Goal: Information Seeking & Learning: Learn about a topic

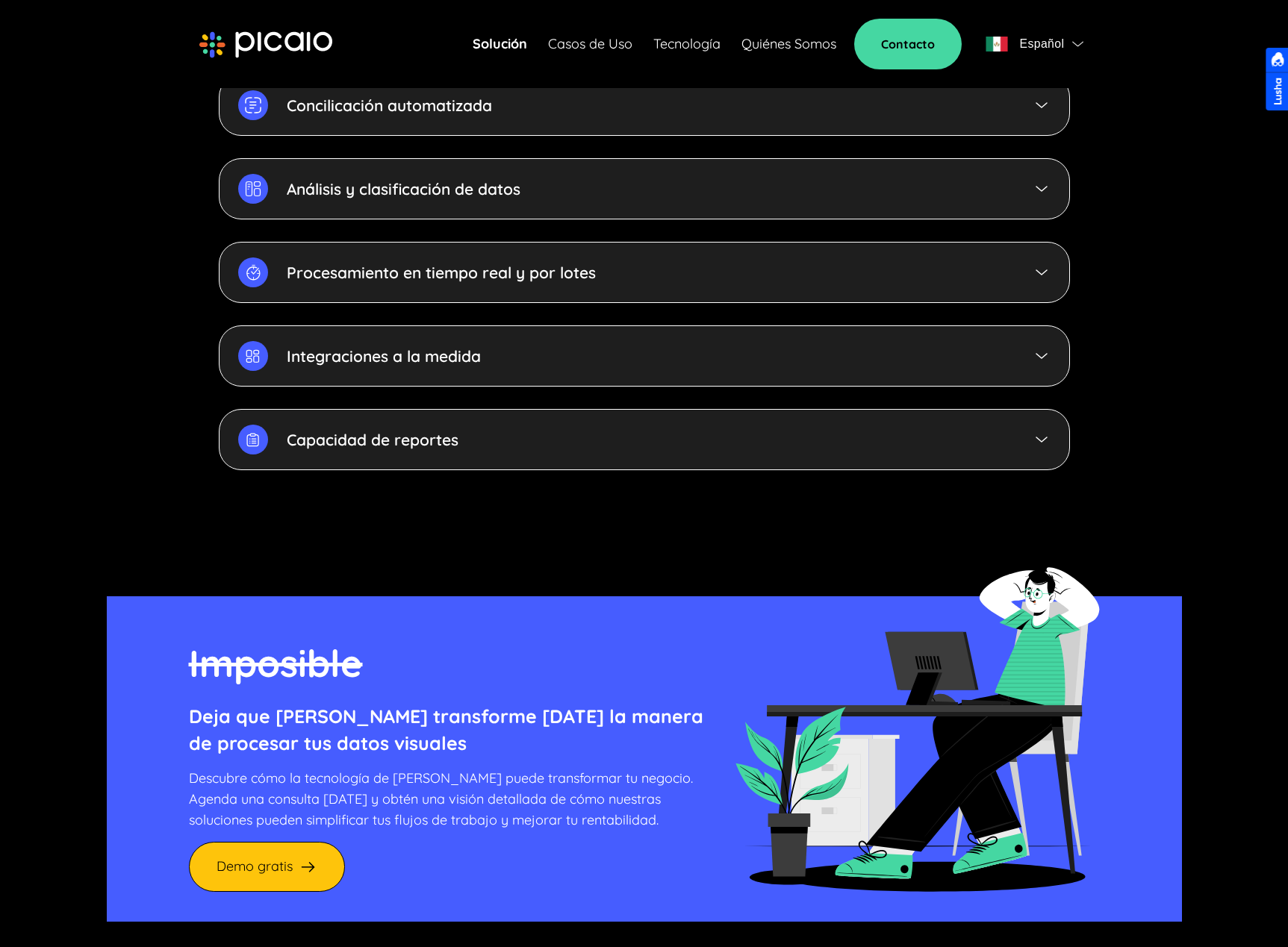
scroll to position [3822, 0]
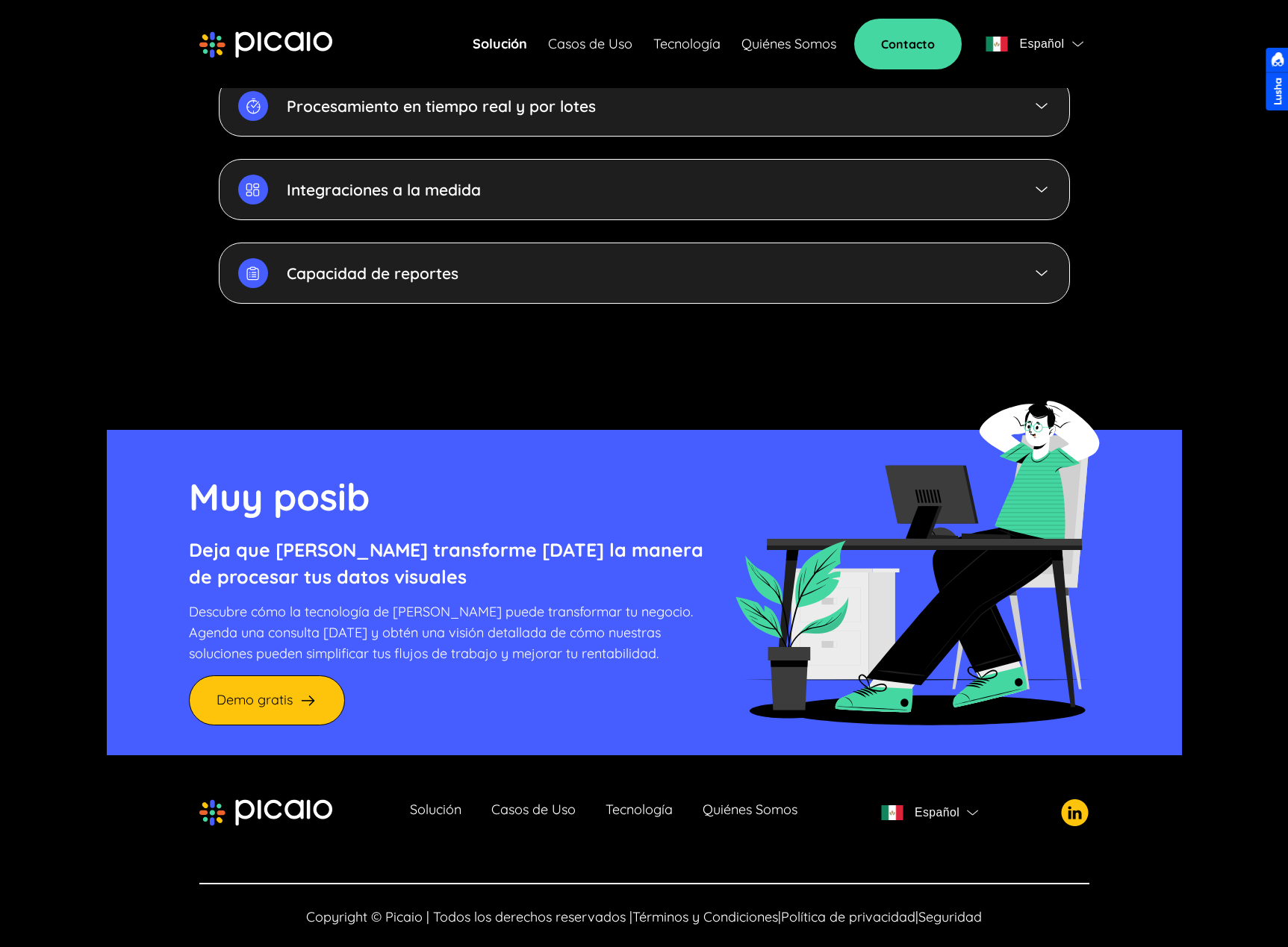
click at [833, 908] on span "Política de privacidad" at bounding box center [848, 917] width 134 height 17
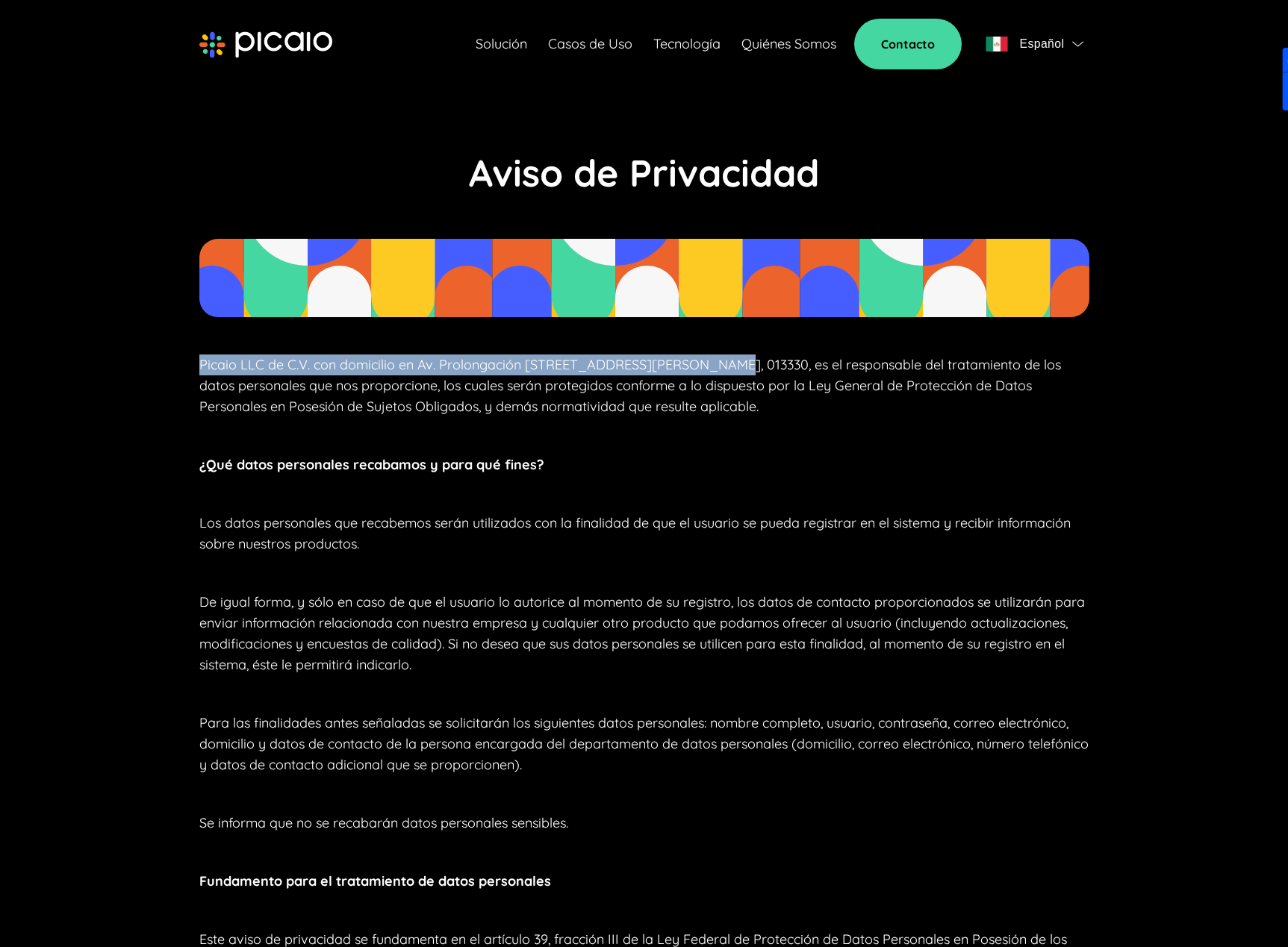
drag, startPoint x: 229, startPoint y: 373, endPoint x: 739, endPoint y: 402, distance: 510.8
click at [708, 375] on section "Aviso de Privacidad Picaio LLC de C.V. con domicilio en Av. Prolongación [STREE…" at bounding box center [644, 795] width 1075 height 1420
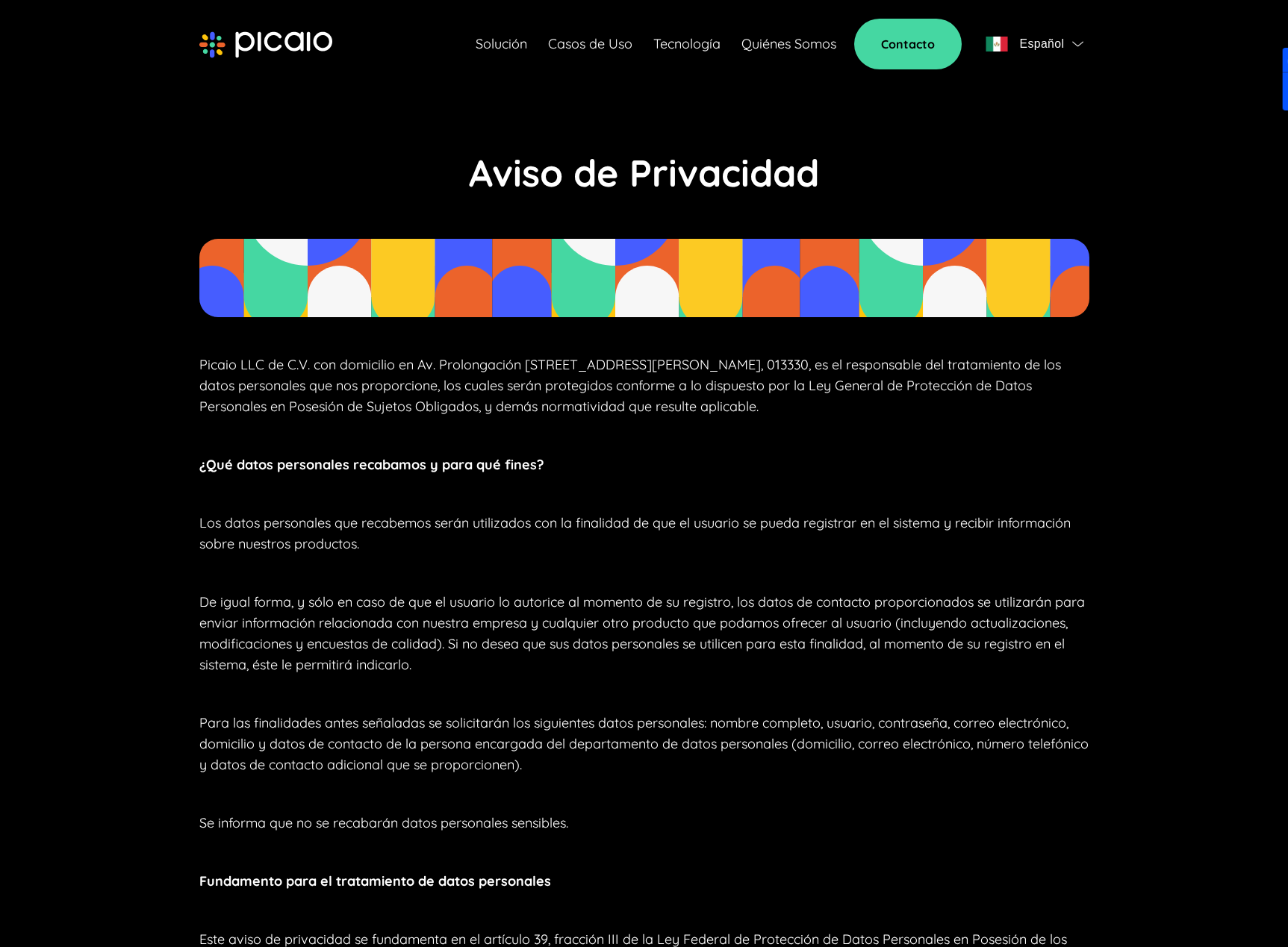
click at [748, 413] on p "Picaio LLC de C.V. con domicilio en Av. Prolongación [STREET_ADDRESS][PERSON_NA…" at bounding box center [644, 386] width 890 height 63
drag, startPoint x: 422, startPoint y: 367, endPoint x: 549, endPoint y: 365, distance: 127.0
click at [549, 365] on p "Picaio LLC de C.V. con domicilio en Av. Prolongación [STREET_ADDRESS][PERSON_NA…" at bounding box center [644, 386] width 890 height 63
click at [447, 365] on p "Picaio LLC de C.V. con domicilio en Av. Prolongación [STREET_ADDRESS][PERSON_NA…" at bounding box center [644, 386] width 890 height 63
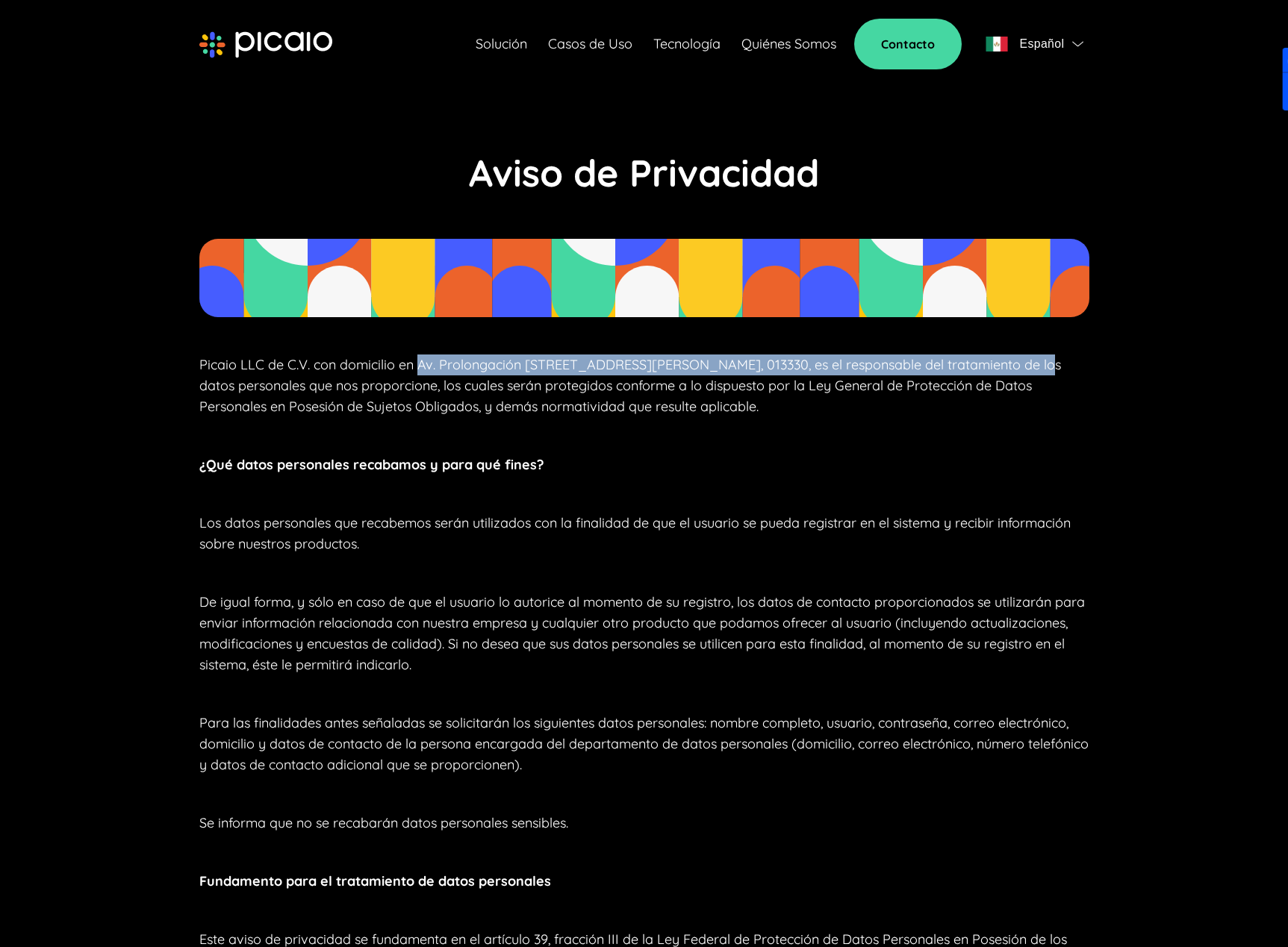
drag, startPoint x: 418, startPoint y: 360, endPoint x: 1014, endPoint y: 366, distance: 596.0
click at [1014, 366] on p "Picaio LLC de C.V. con domicilio en Av. Prolongación [STREET_ADDRESS][PERSON_NA…" at bounding box center [644, 386] width 890 height 63
copy p "Av. Prolongación [STREET_ADDRESS][PERSON_NAME]"
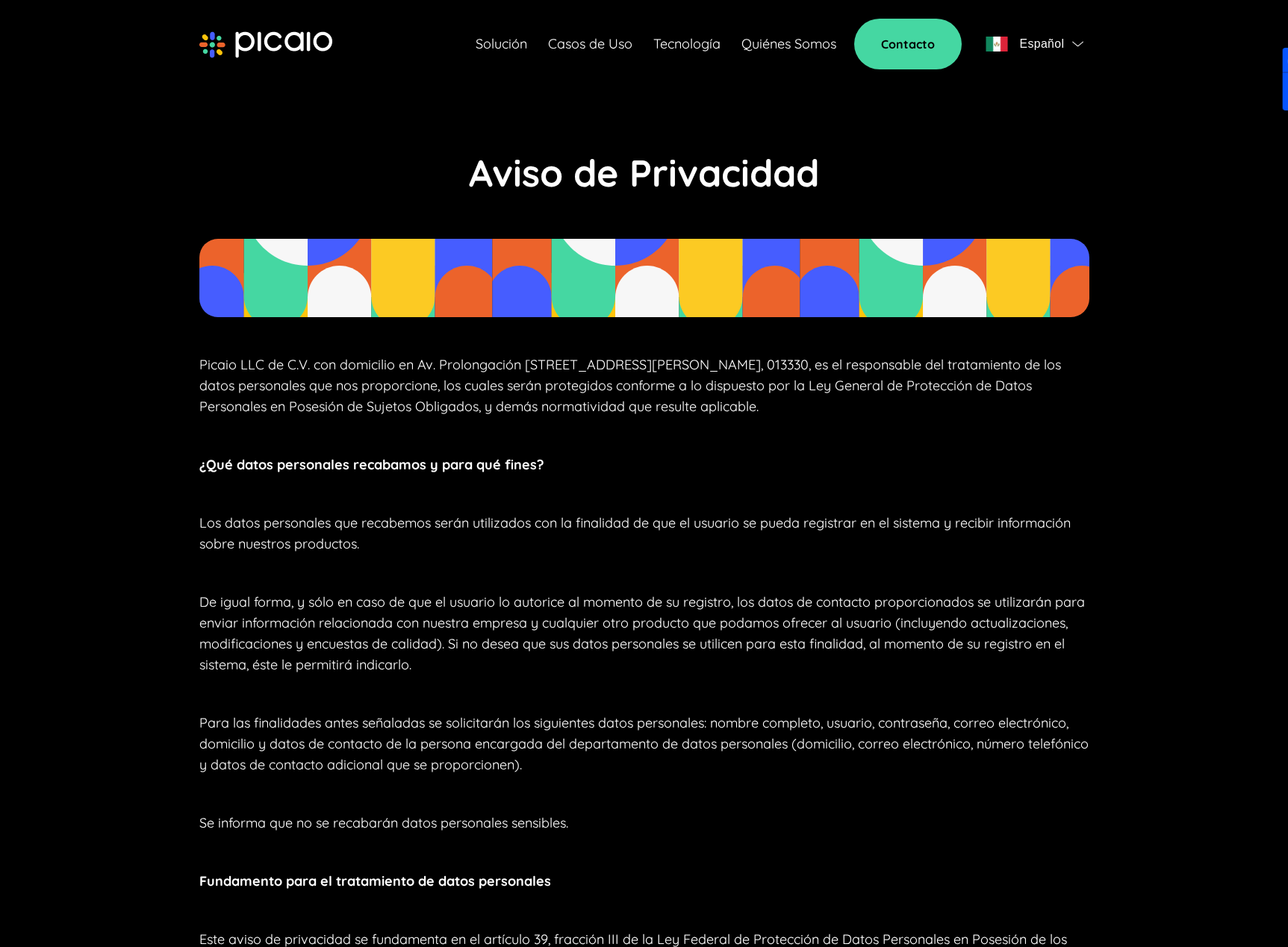
drag, startPoint x: 814, startPoint y: 543, endPoint x: 808, endPoint y: 538, distance: 7.8
click at [814, 543] on p "Los datos personales que recabemos serán utilizados con la finalidad de que el …" at bounding box center [644, 533] width 890 height 42
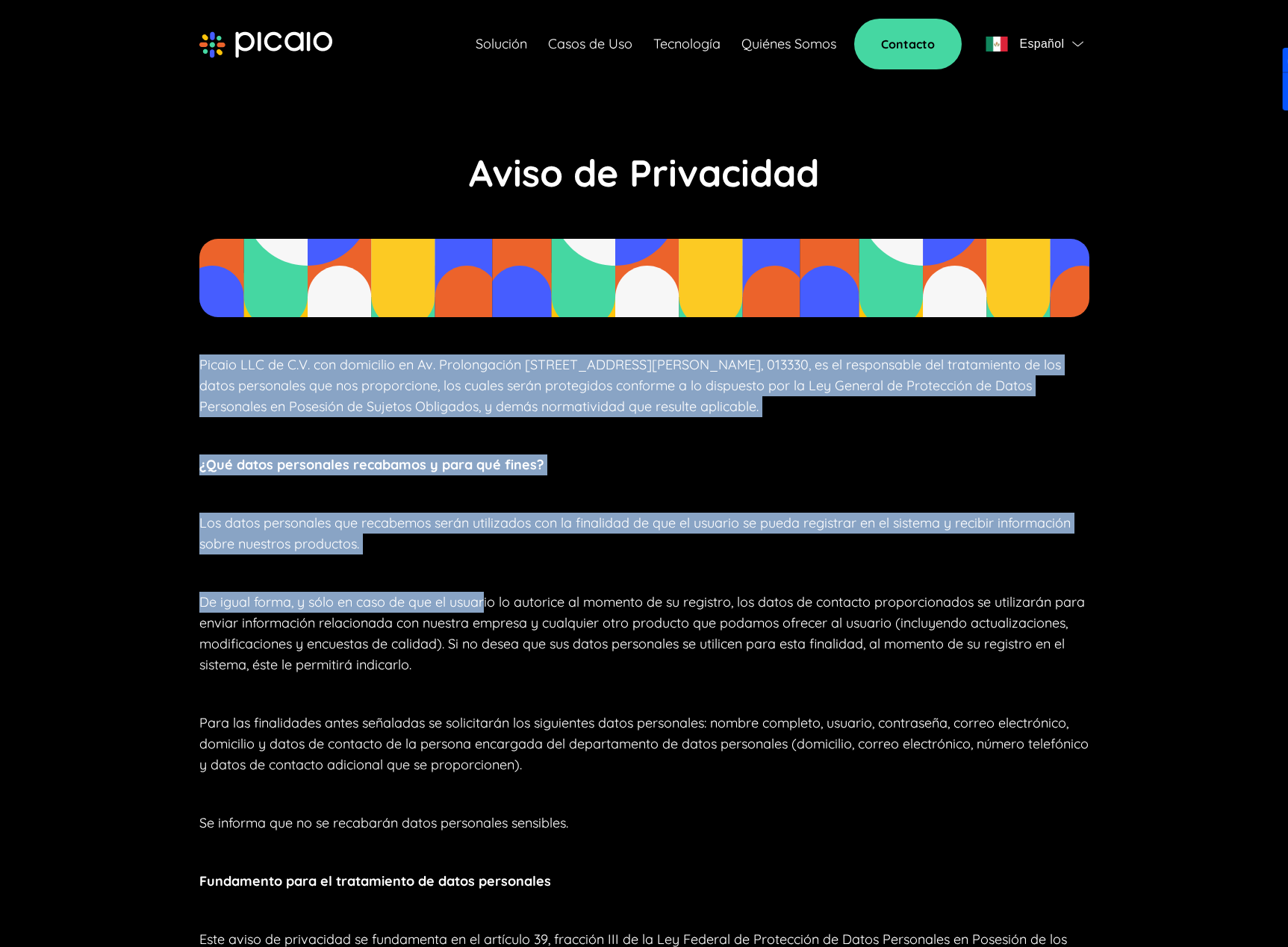
drag, startPoint x: 180, startPoint y: 379, endPoint x: 514, endPoint y: 633, distance: 419.6
click at [507, 627] on section "Aviso de Privacidad Picaio LLC de C.V. con domicilio en Av. Prolongación [STREE…" at bounding box center [644, 795] width 1075 height 1420
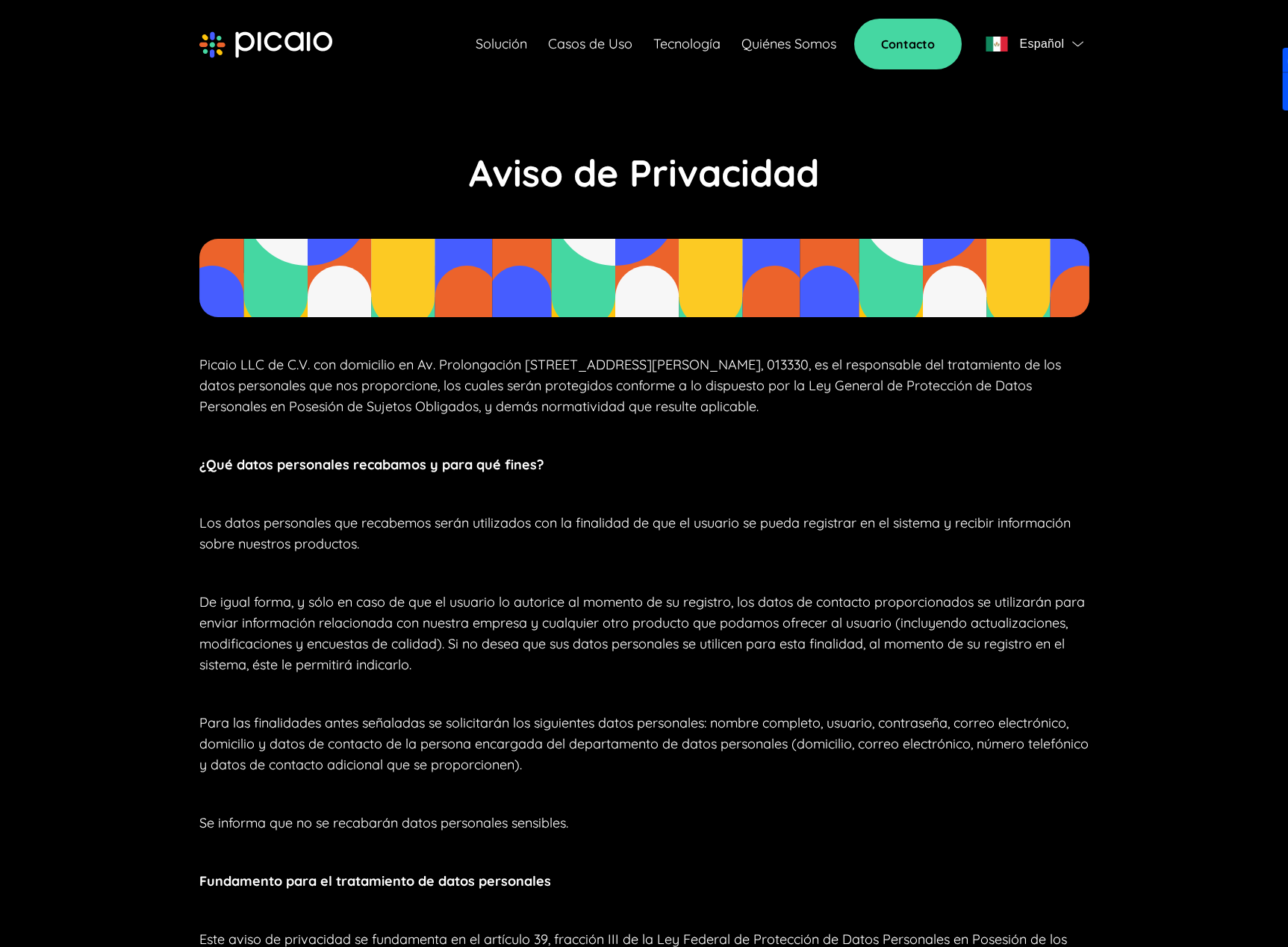
click at [514, 633] on p "De igual forma, y sólo en caso de que el usuario lo autorice al momento de su r…" at bounding box center [644, 633] width 890 height 83
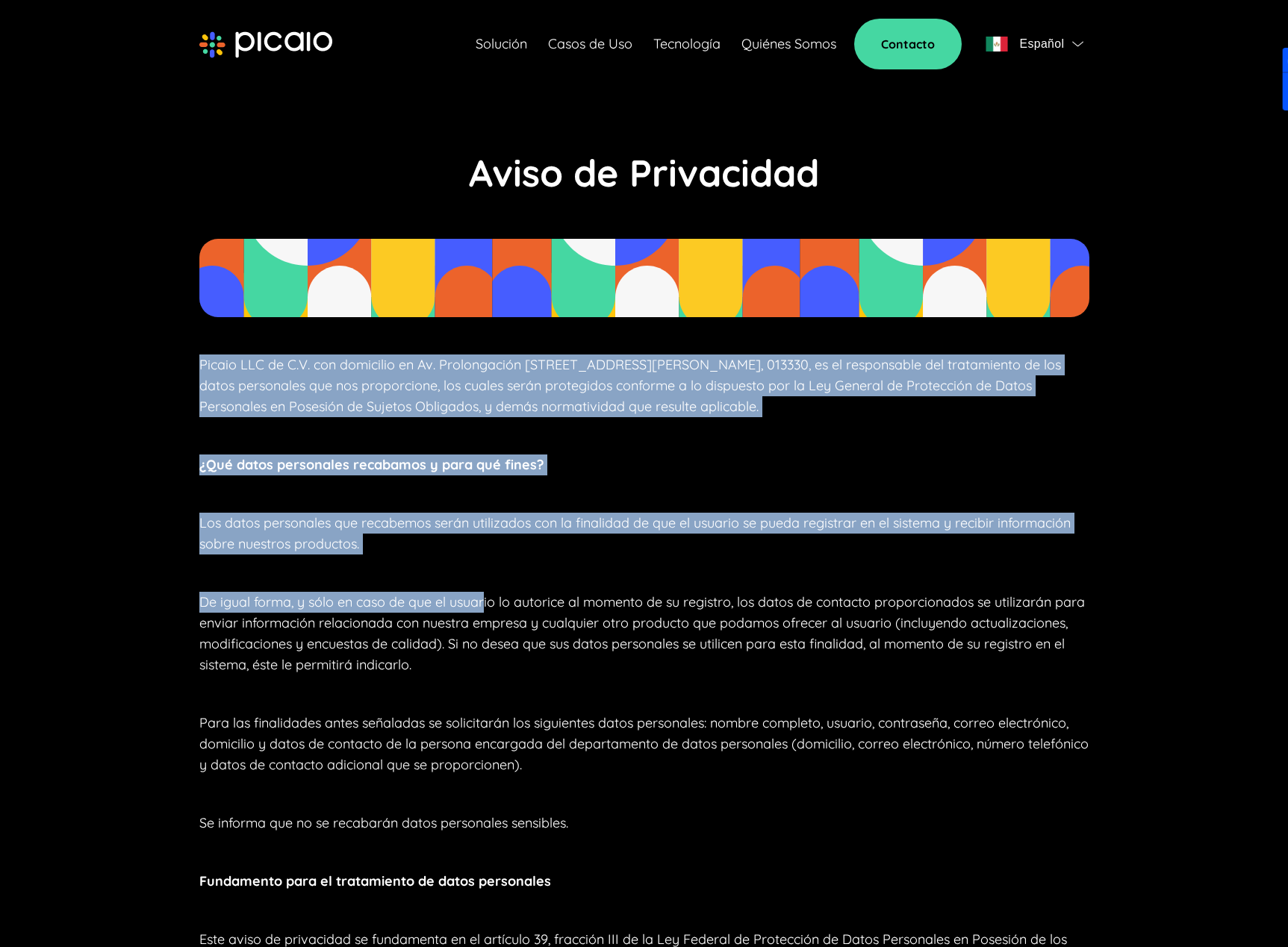
drag, startPoint x: 242, startPoint y: 401, endPoint x: 487, endPoint y: 573, distance: 299.3
click at [487, 573] on section "Aviso de Privacidad Picaio LLC de C.V. con domicilio en Av. Prolongación [STREE…" at bounding box center [644, 795] width 1075 height 1420
click at [488, 573] on section "Aviso de Privacidad Picaio LLC de C.V. con domicilio en Av. Prolongación [STREE…" at bounding box center [644, 795] width 1075 height 1420
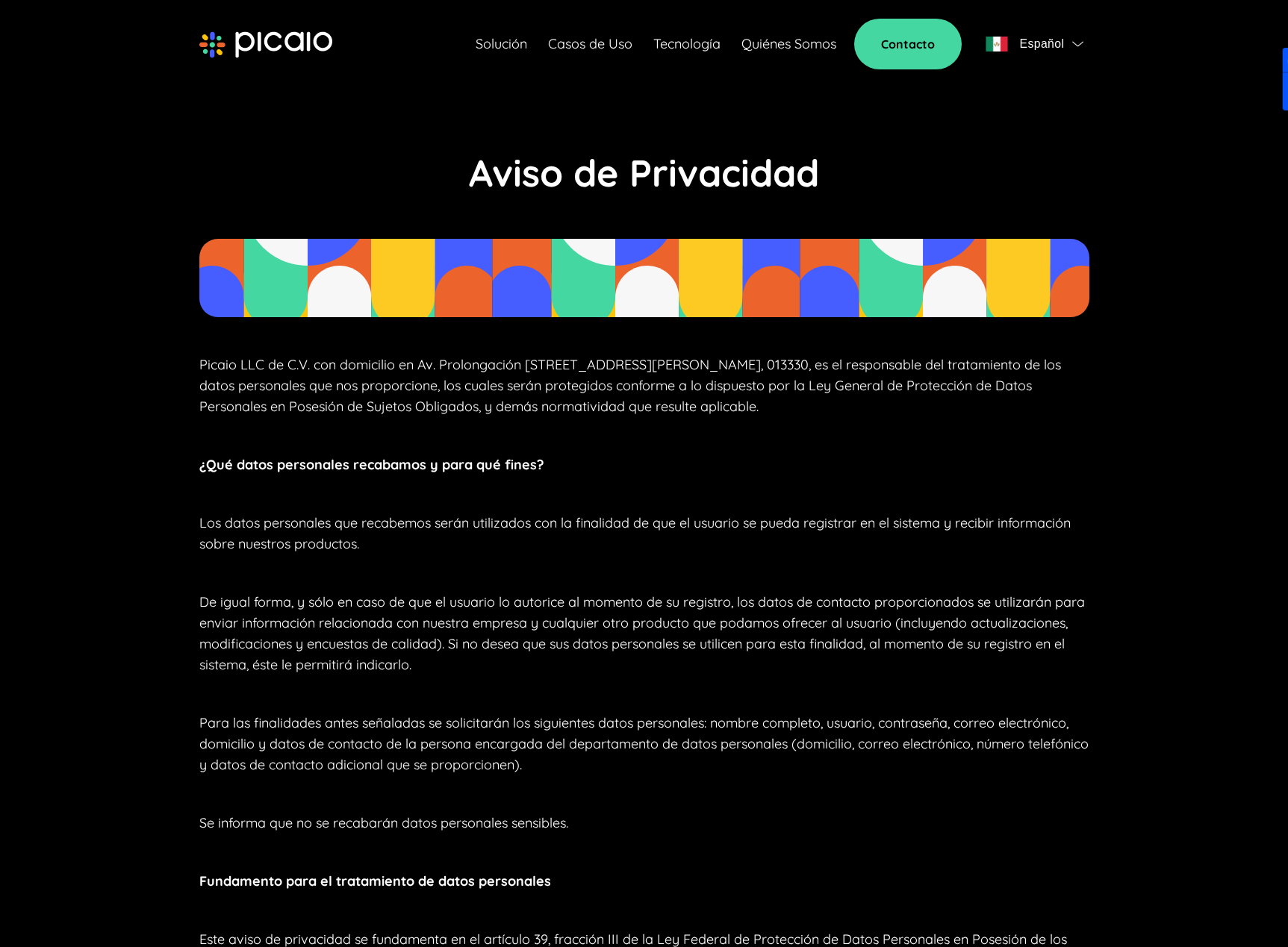
click at [371, 536] on p "Los datos personales que recabemos serán utilizados con la finalidad de que el …" at bounding box center [644, 533] width 890 height 42
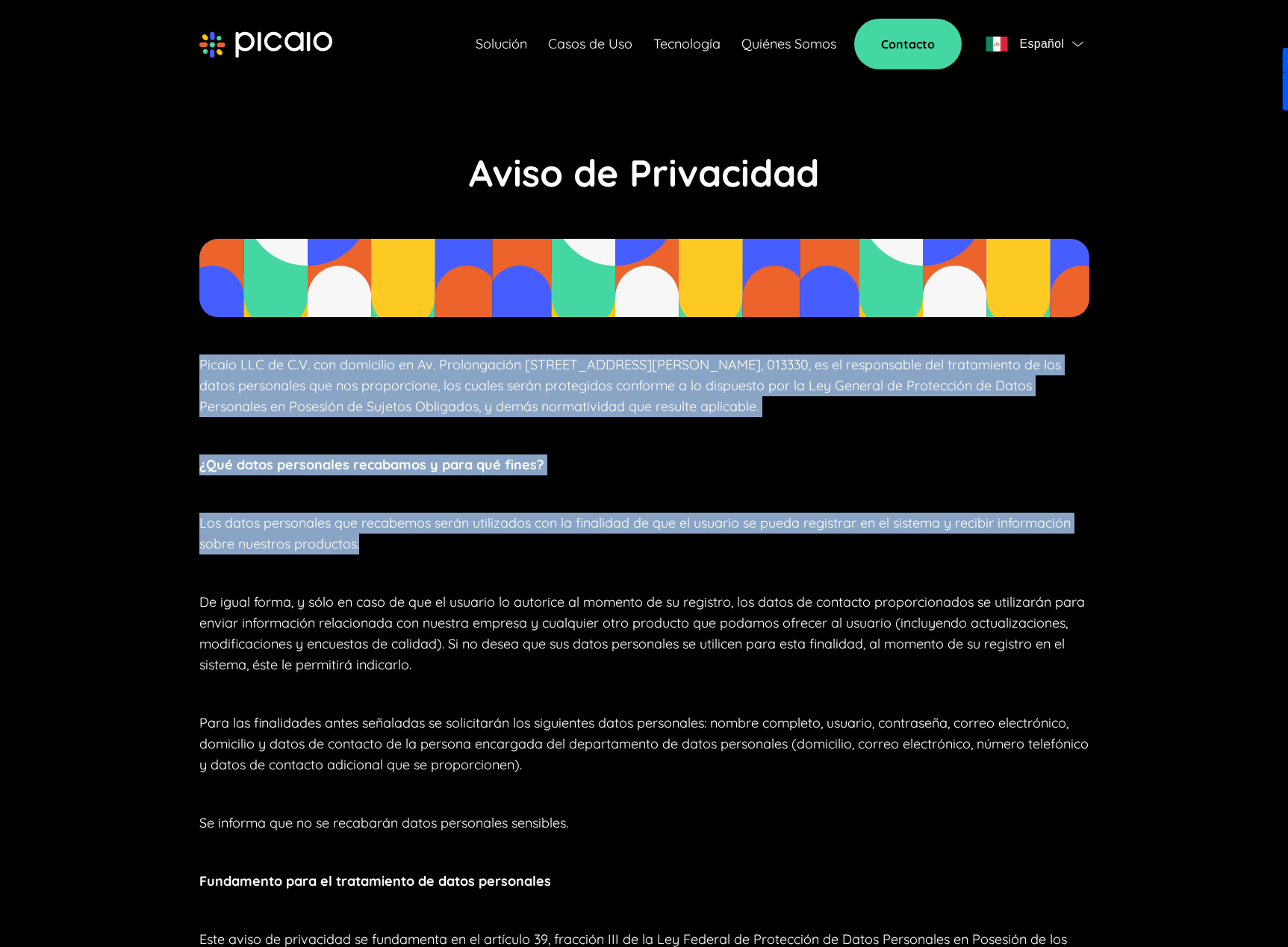
drag, startPoint x: 401, startPoint y: 549, endPoint x: 168, endPoint y: 347, distance: 308.4
click at [168, 347] on section "Aviso de Privacidad Picaio LLC de C.V. con domicilio en Av. Prolongación [STREE…" at bounding box center [644, 795] width 1075 height 1420
click at [367, 430] on section "Aviso de Privacidad Picaio LLC de C.V. con domicilio en Av. Prolongación [STREE…" at bounding box center [644, 795] width 1075 height 1420
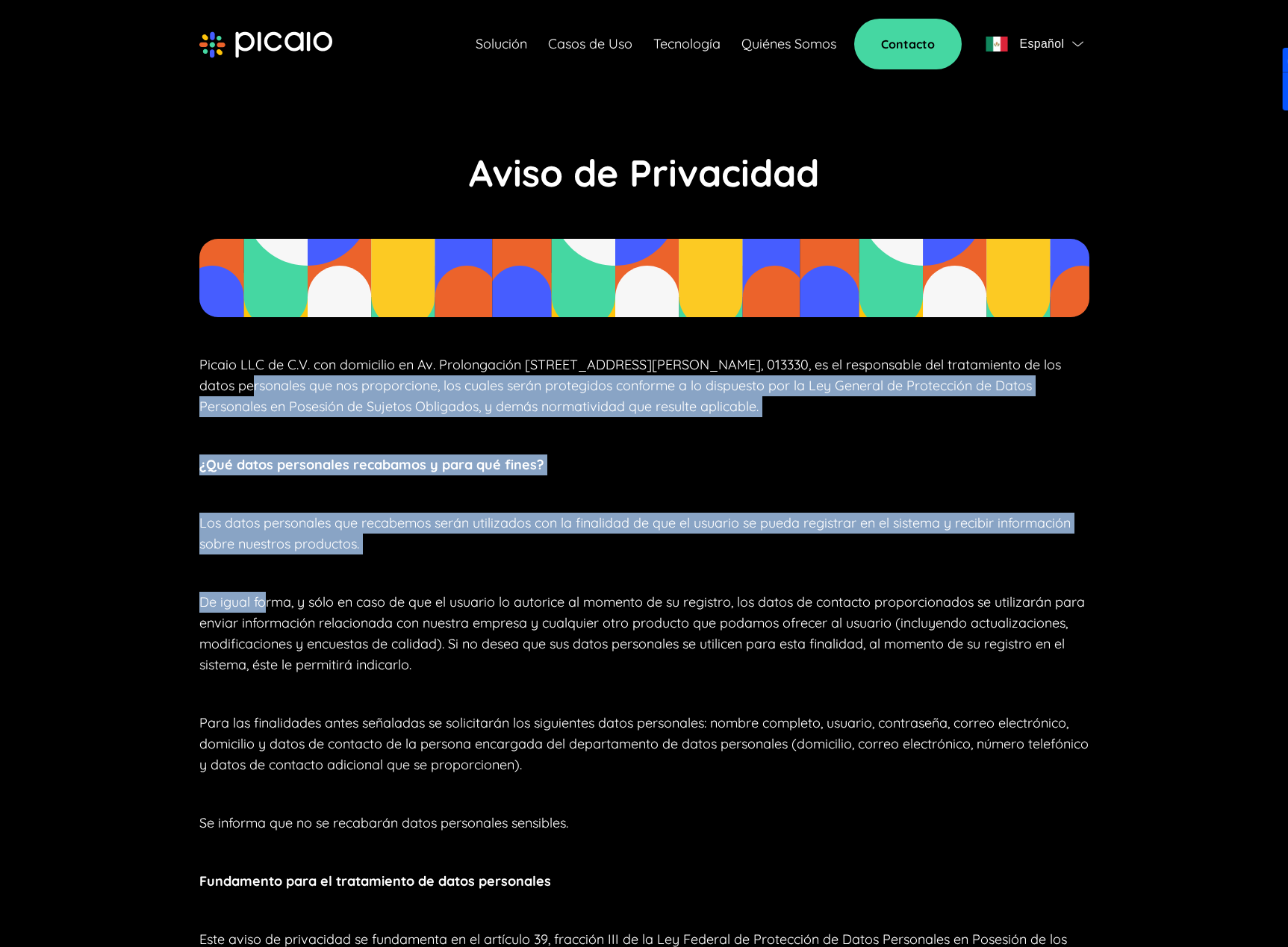
drag, startPoint x: 193, startPoint y: 434, endPoint x: 288, endPoint y: 636, distance: 223.2
click at [272, 619] on section "Aviso de Privacidad Picaio LLC de C.V. con domicilio en Av. Prolongación [STREE…" at bounding box center [644, 795] width 1075 height 1420
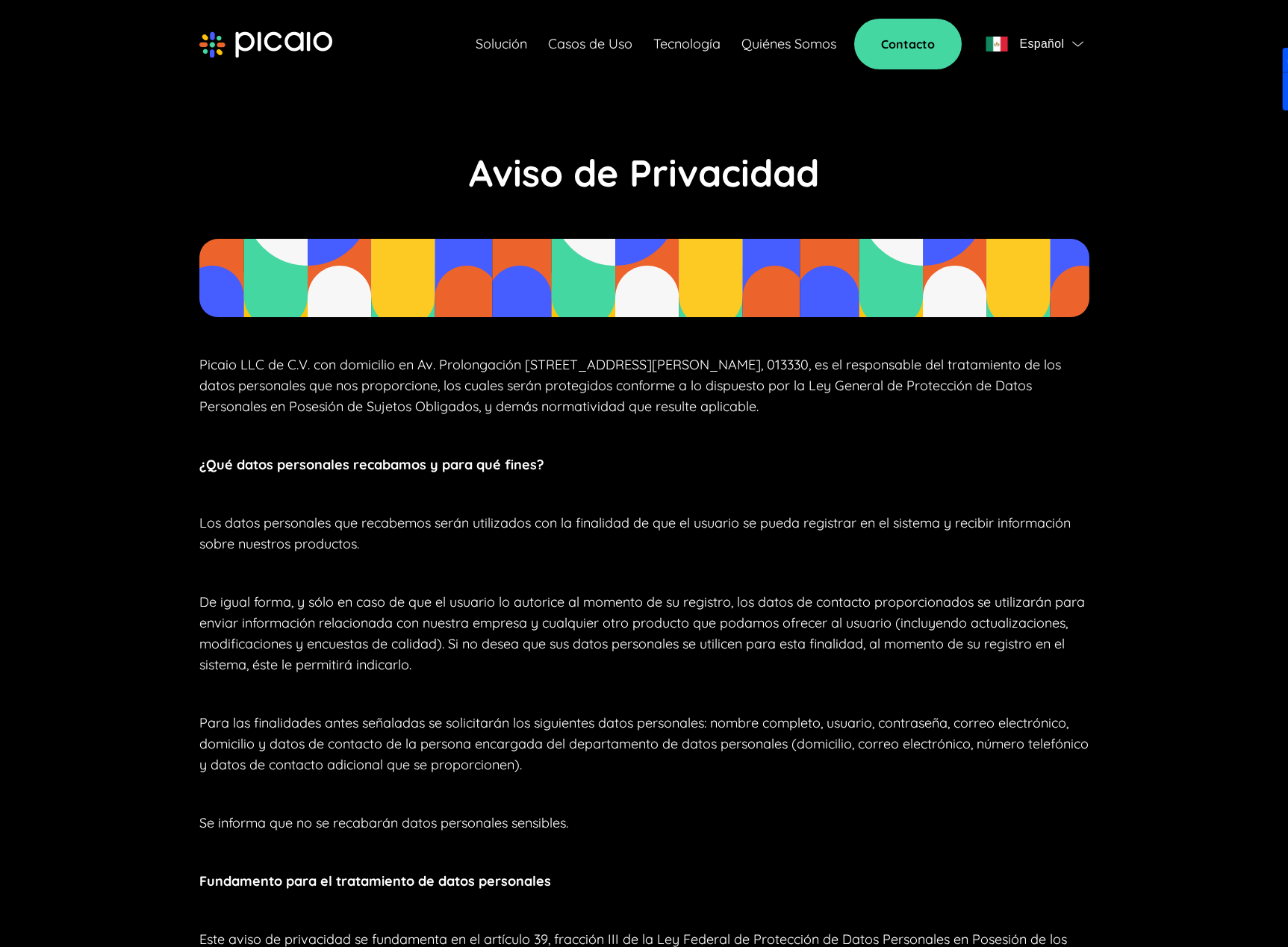
click at [288, 636] on p "De igual forma, y sólo en caso de que el usuario lo autorice al momento de su r…" at bounding box center [644, 633] width 890 height 83
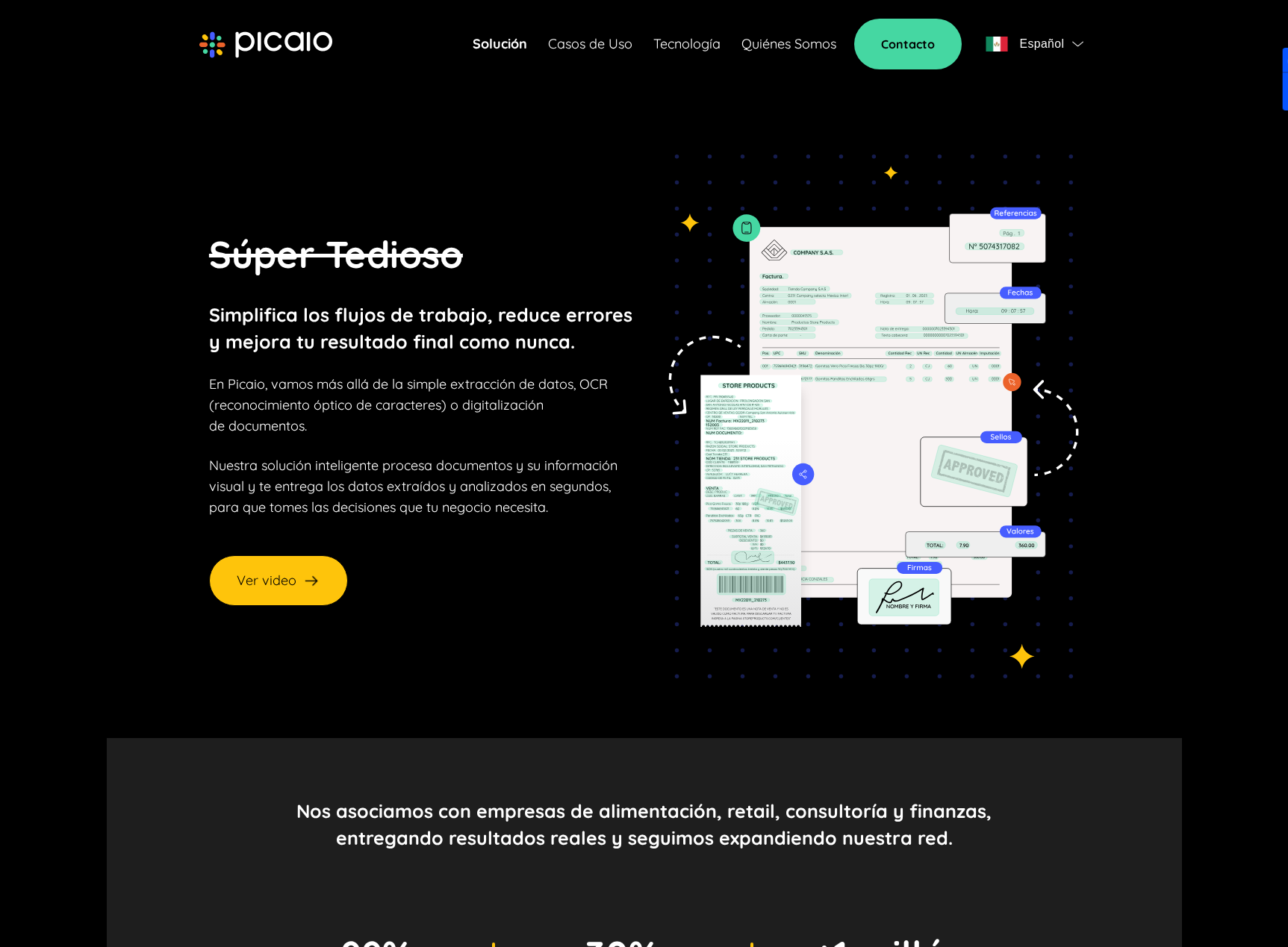
click at [691, 46] on link "Tecnología" at bounding box center [687, 43] width 67 height 21
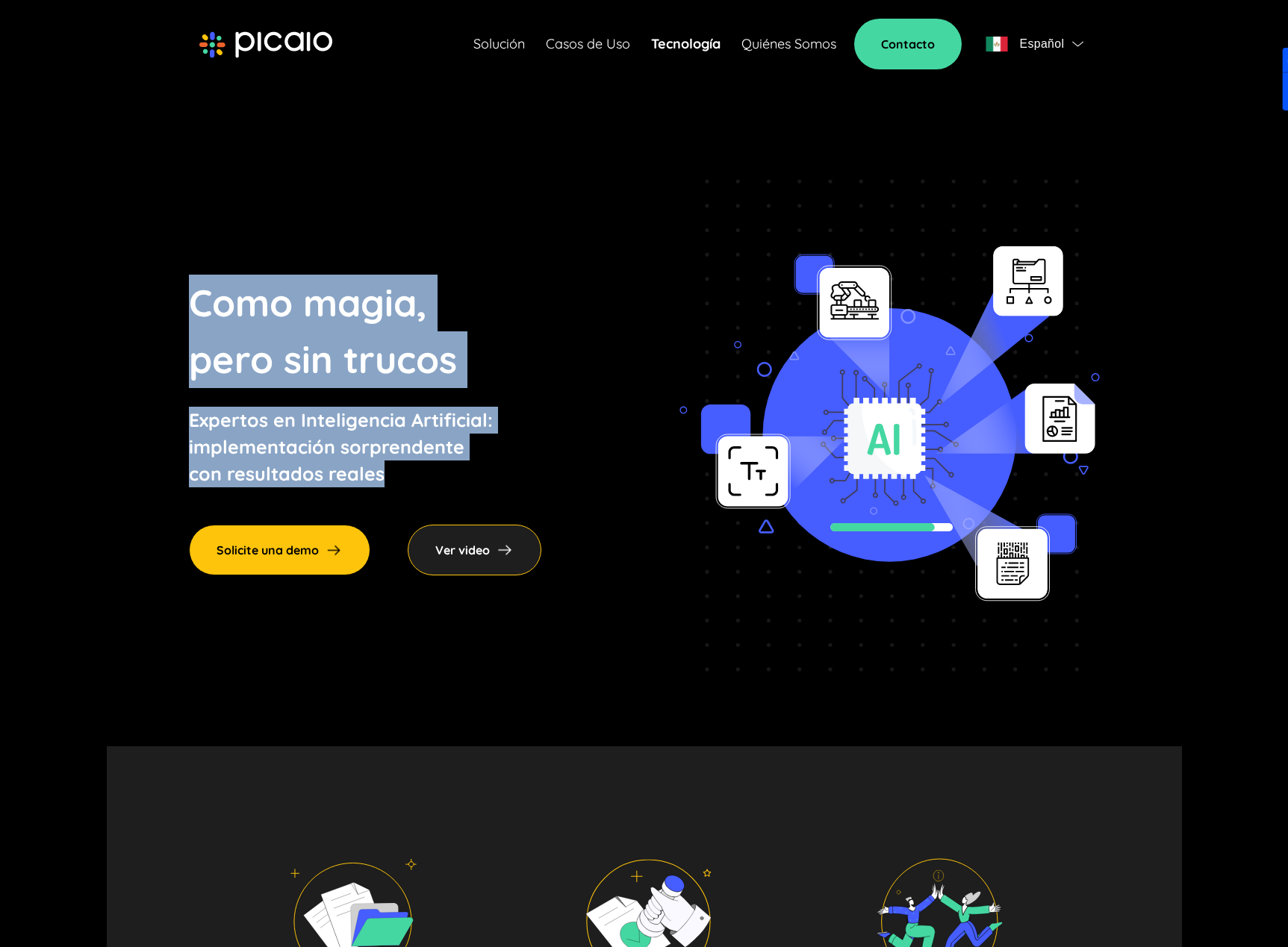
drag, startPoint x: 300, startPoint y: 392, endPoint x: 409, endPoint y: 480, distance: 140.1
click at [400, 478] on section "Como magia, pero sin trucos Expertos en Inteligencia Artificial: implementación…" at bounding box center [644, 426] width 1075 height 641
click at [409, 480] on p "Expertos en Inteligencia Artificial: implementación sorprendente con resultados…" at bounding box center [365, 447] width 352 height 81
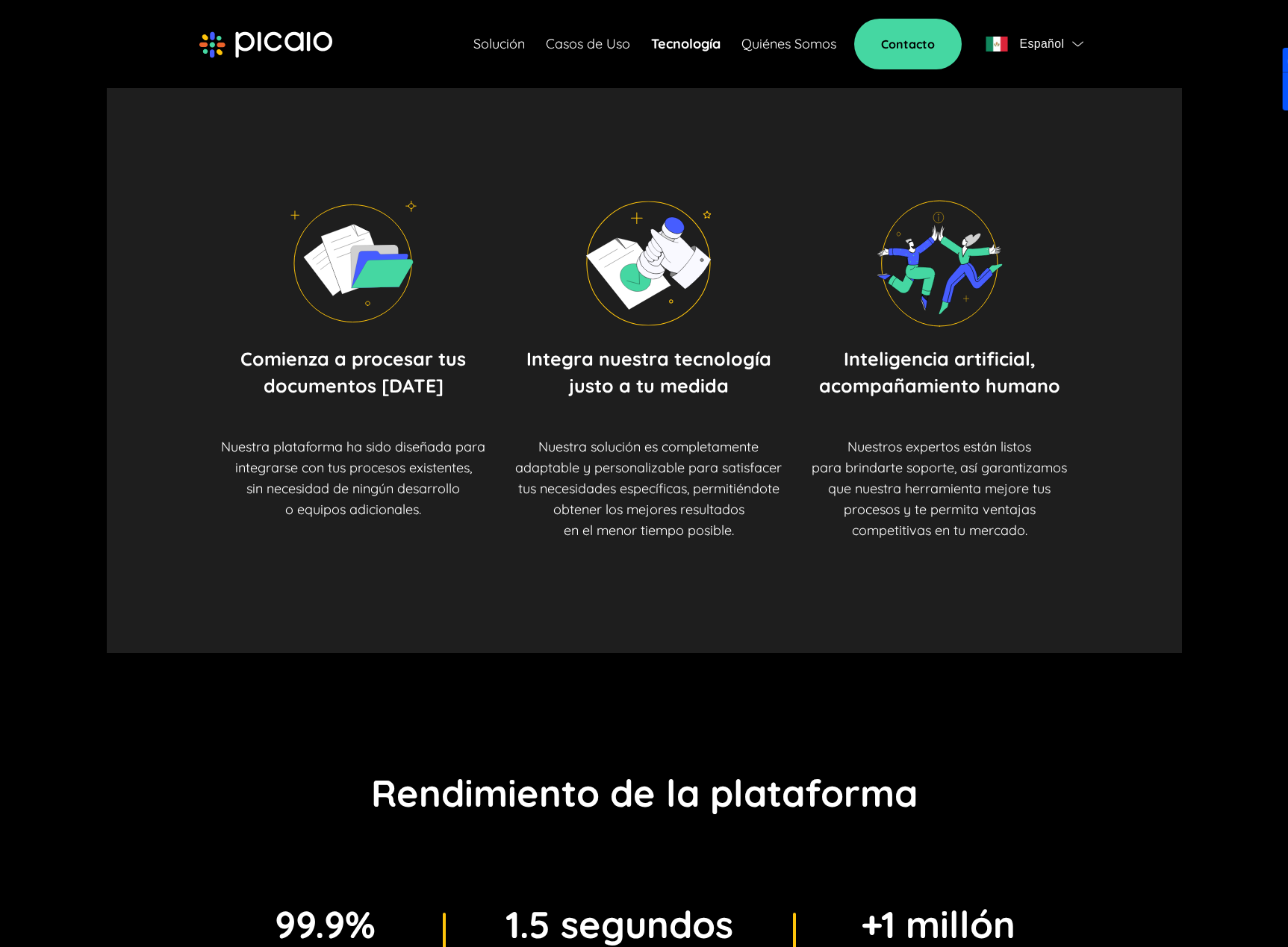
scroll to position [672, 0]
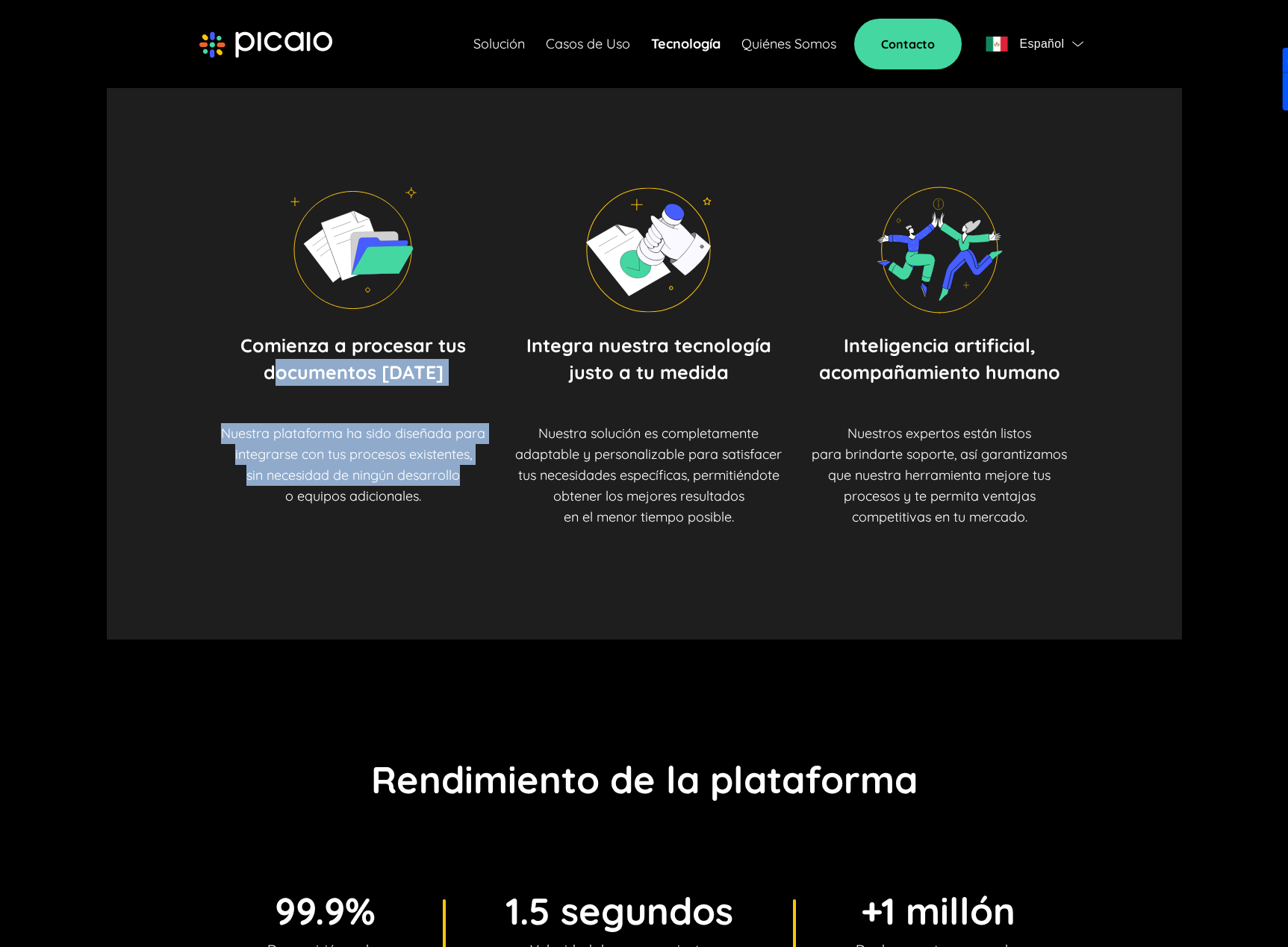
drag, startPoint x: 325, startPoint y: 382, endPoint x: 485, endPoint y: 489, distance: 192.5
click at [484, 488] on div "Comienza a procesar tus documentos [DATE] Nuestra plataforma ha sido diseñada p…" at bounding box center [353, 419] width 264 height 175
click at [485, 492] on p "Nuestra plataforma ha sido diseñada para integrarse con tus procesos existentes…" at bounding box center [353, 464] width 264 height 83
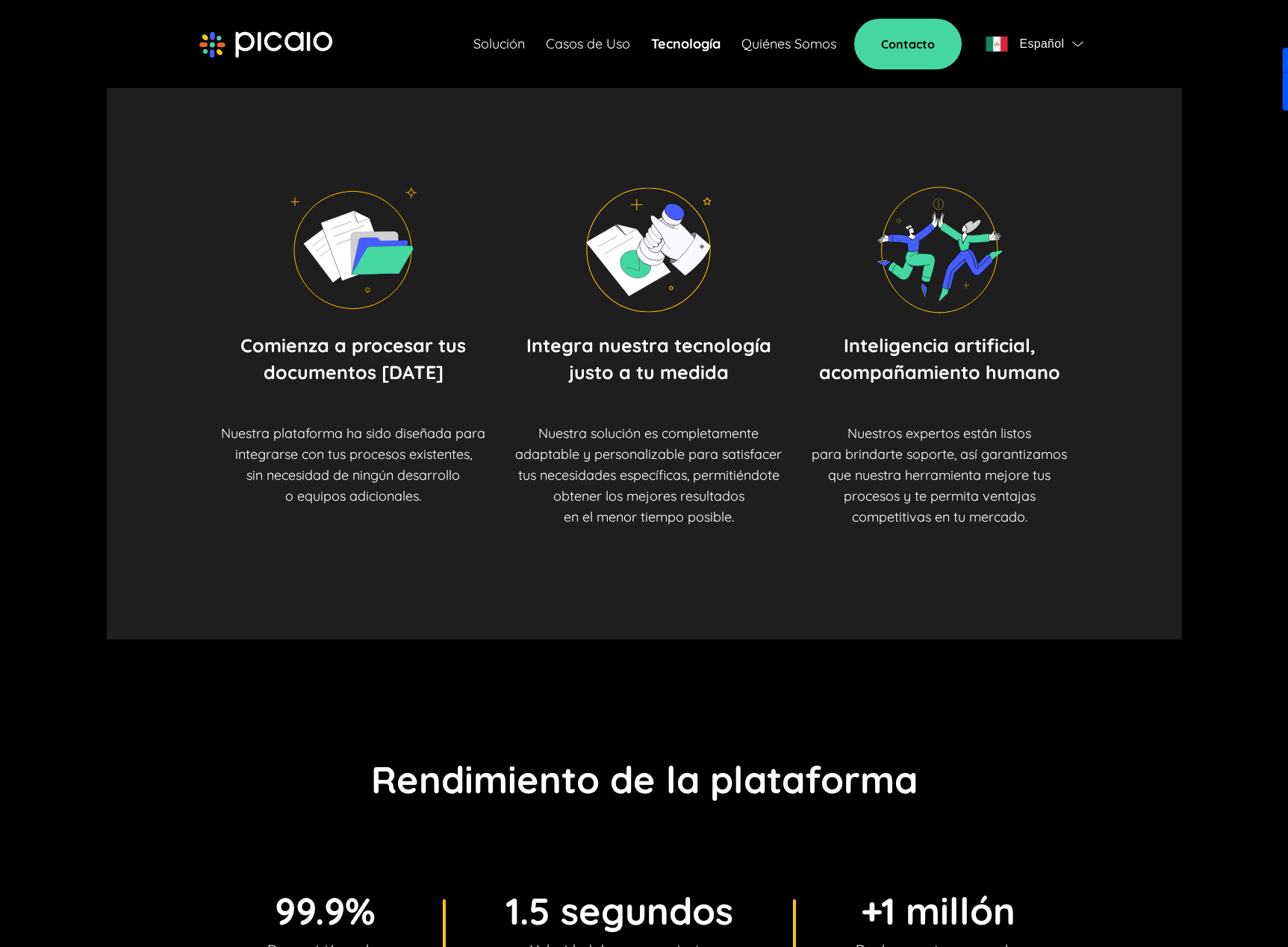
click at [485, 492] on p "Nuestra plataforma ha sido diseñada para integrarse con tus procesos existentes…" at bounding box center [353, 464] width 264 height 83
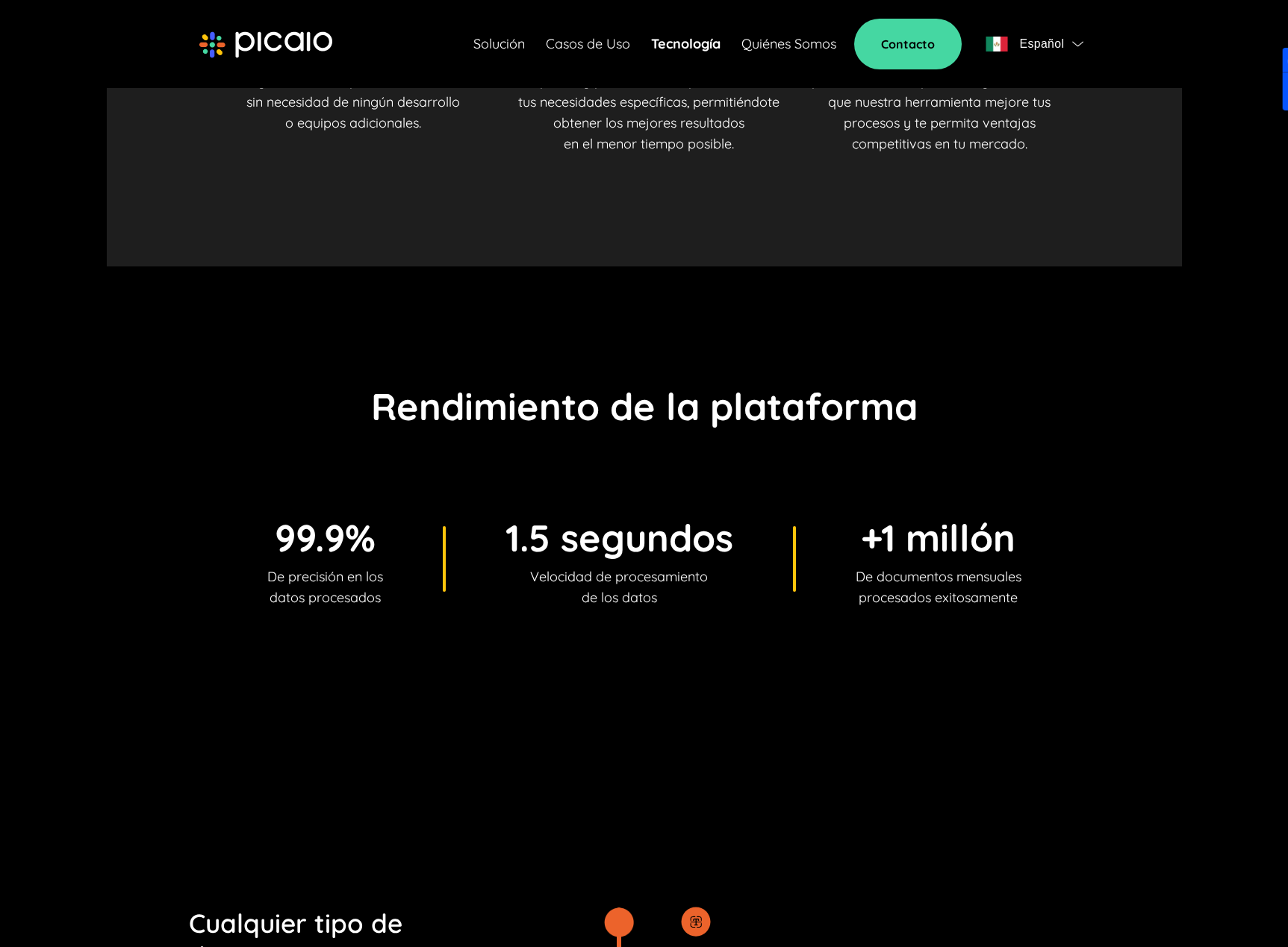
scroll to position [1343, 0]
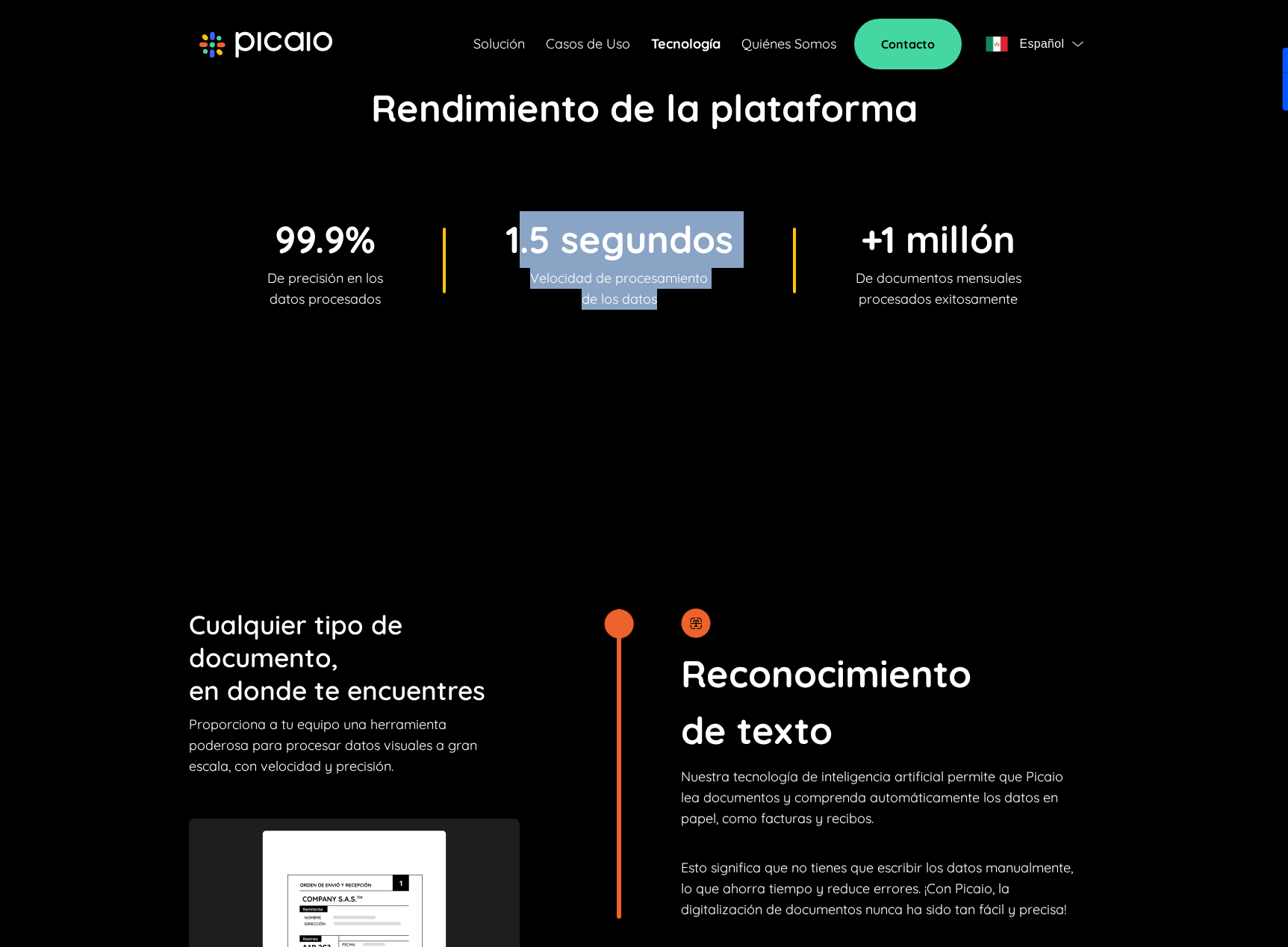
drag, startPoint x: 512, startPoint y: 228, endPoint x: 732, endPoint y: 299, distance: 231.2
click at [731, 299] on div "1.5 segundos Velocidad de procesamiento de los datos" at bounding box center [619, 261] width 228 height 99
click at [732, 299] on div "99.9% De precisión en los datos procesados 1.5 segundos Velocidad de procesamie…" at bounding box center [644, 261] width 911 height 99
drag, startPoint x: 689, startPoint y: 299, endPoint x: 485, endPoint y: 236, distance: 213.5
click at [485, 236] on div "99.9% De precisión en los datos procesados 1.5 segundos Velocidad de procesamie…" at bounding box center [644, 261] width 911 height 99
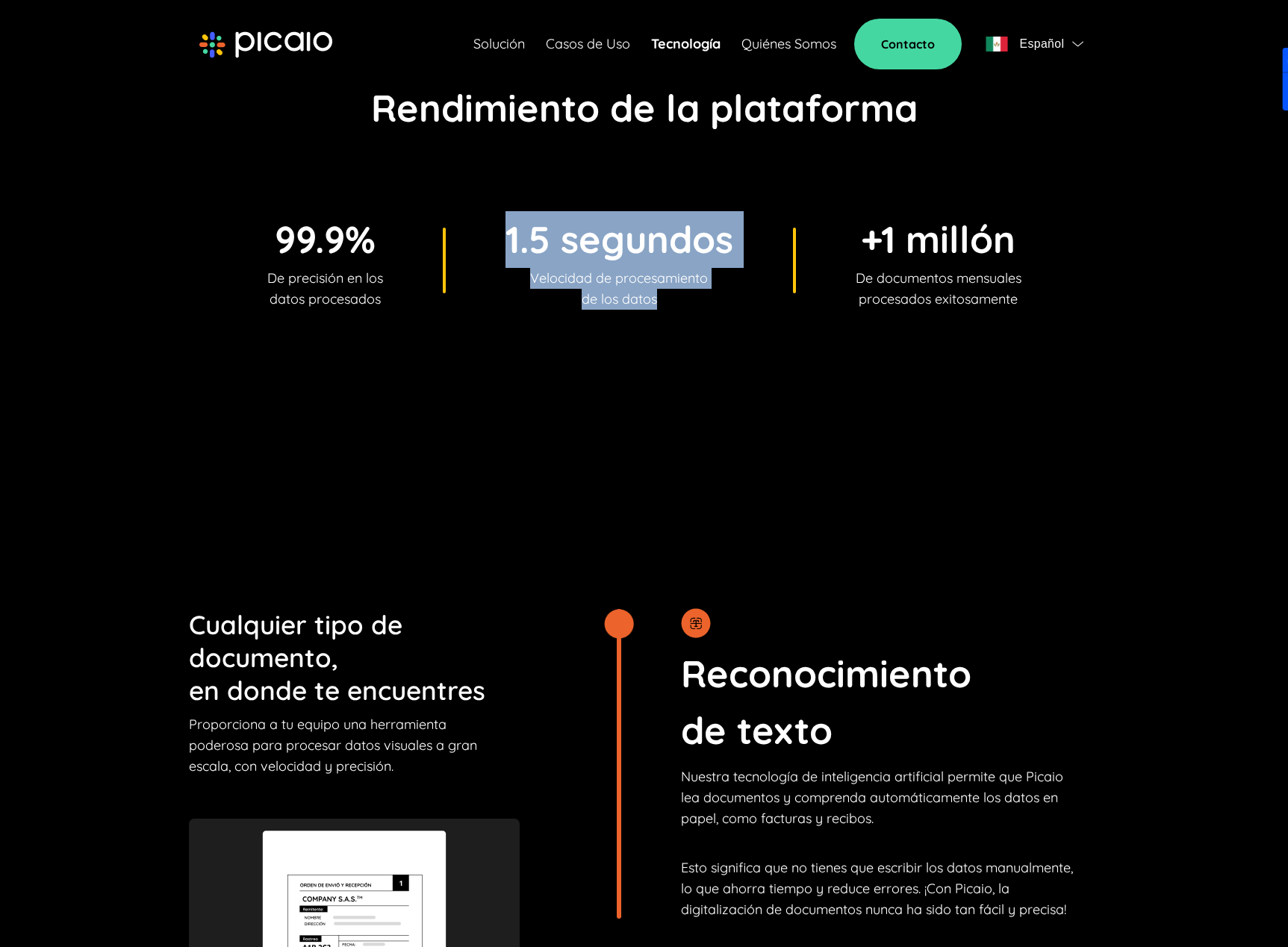
click at [679, 270] on p "Velocidad de procesamiento de los datos" at bounding box center [619, 288] width 228 height 42
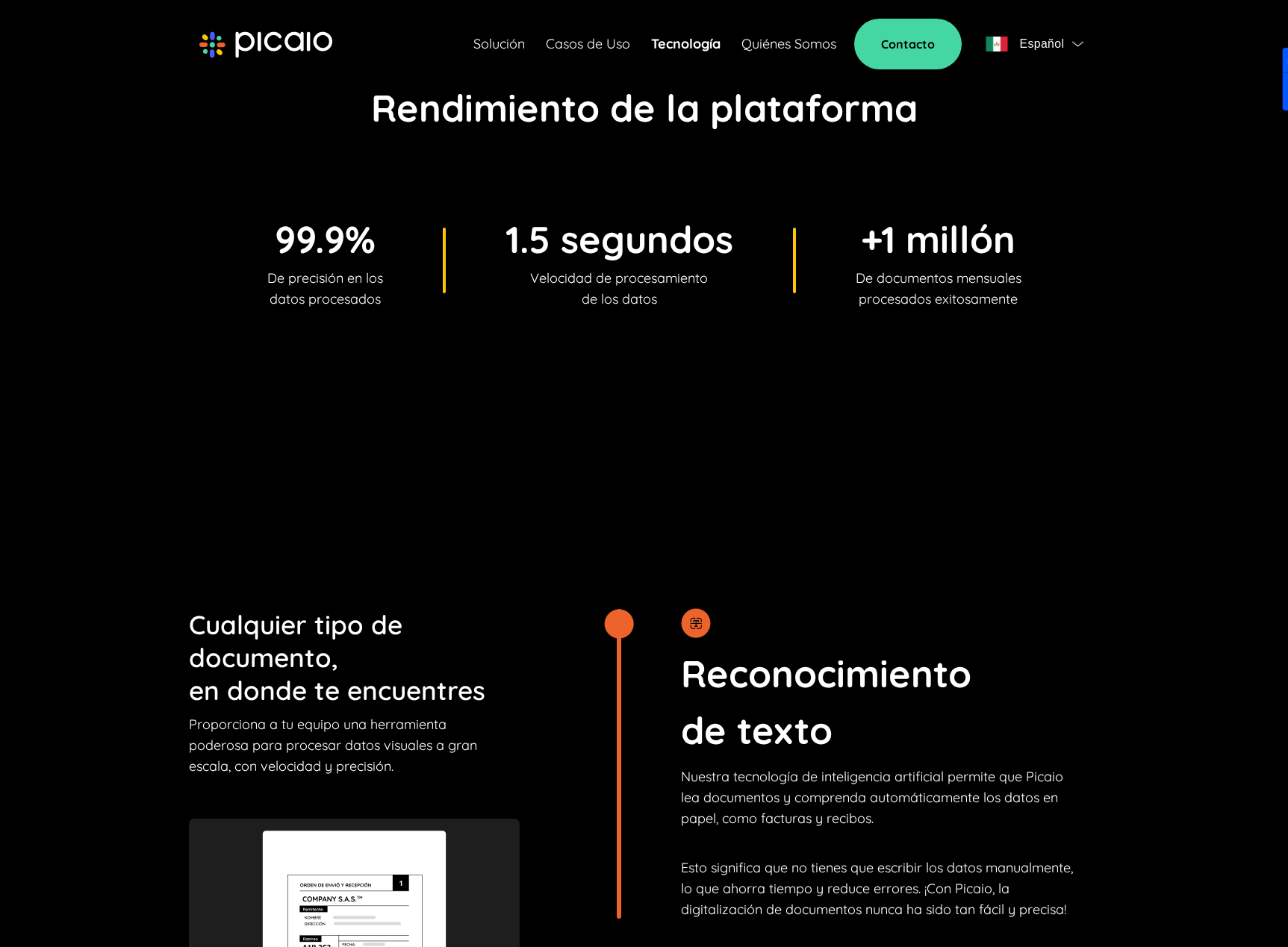
click at [840, 247] on div "99.9% De precisión en los datos procesados 1.5 segundos Velocidad de procesamie…" at bounding box center [644, 261] width 911 height 99
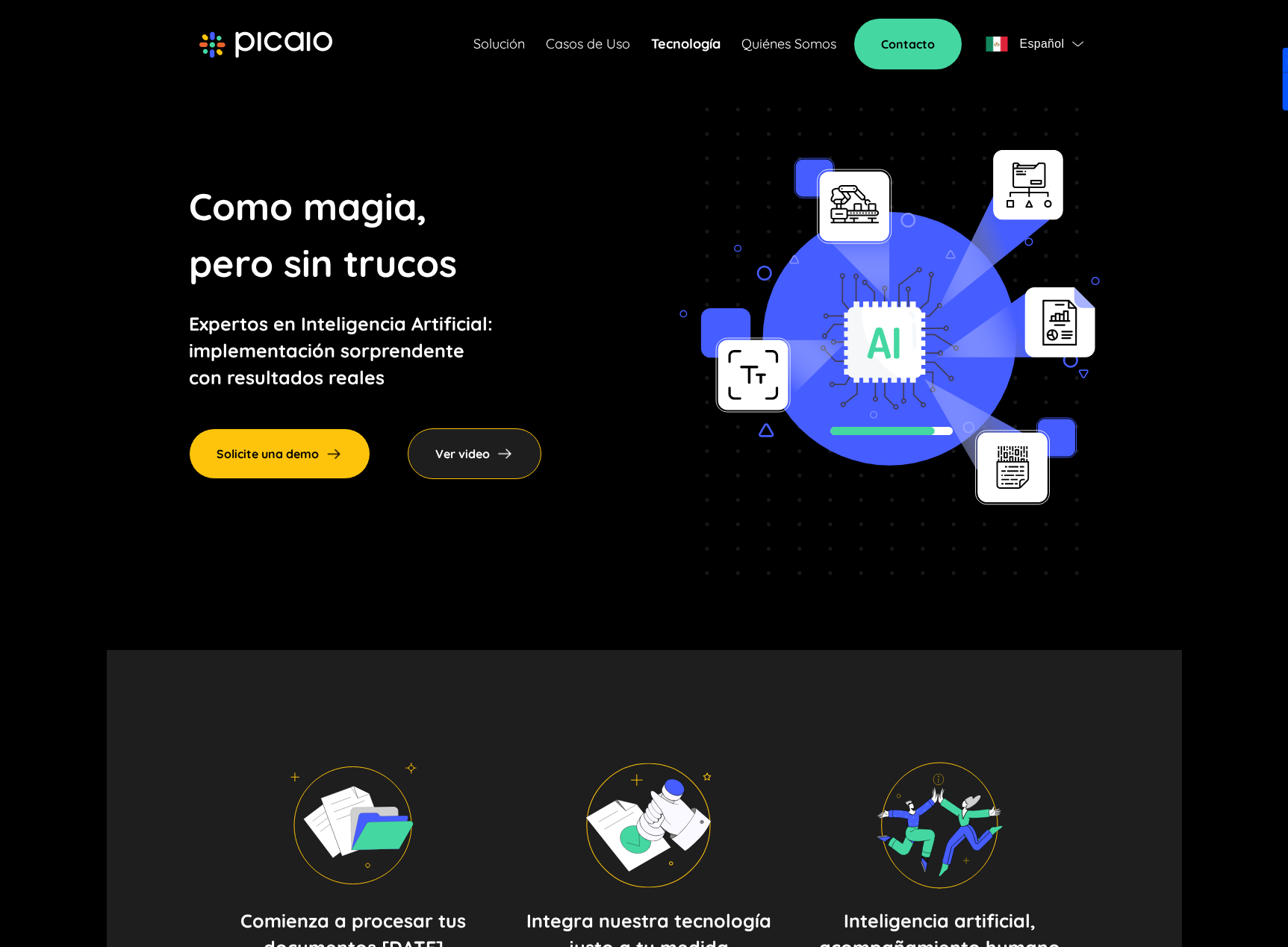
scroll to position [0, 0]
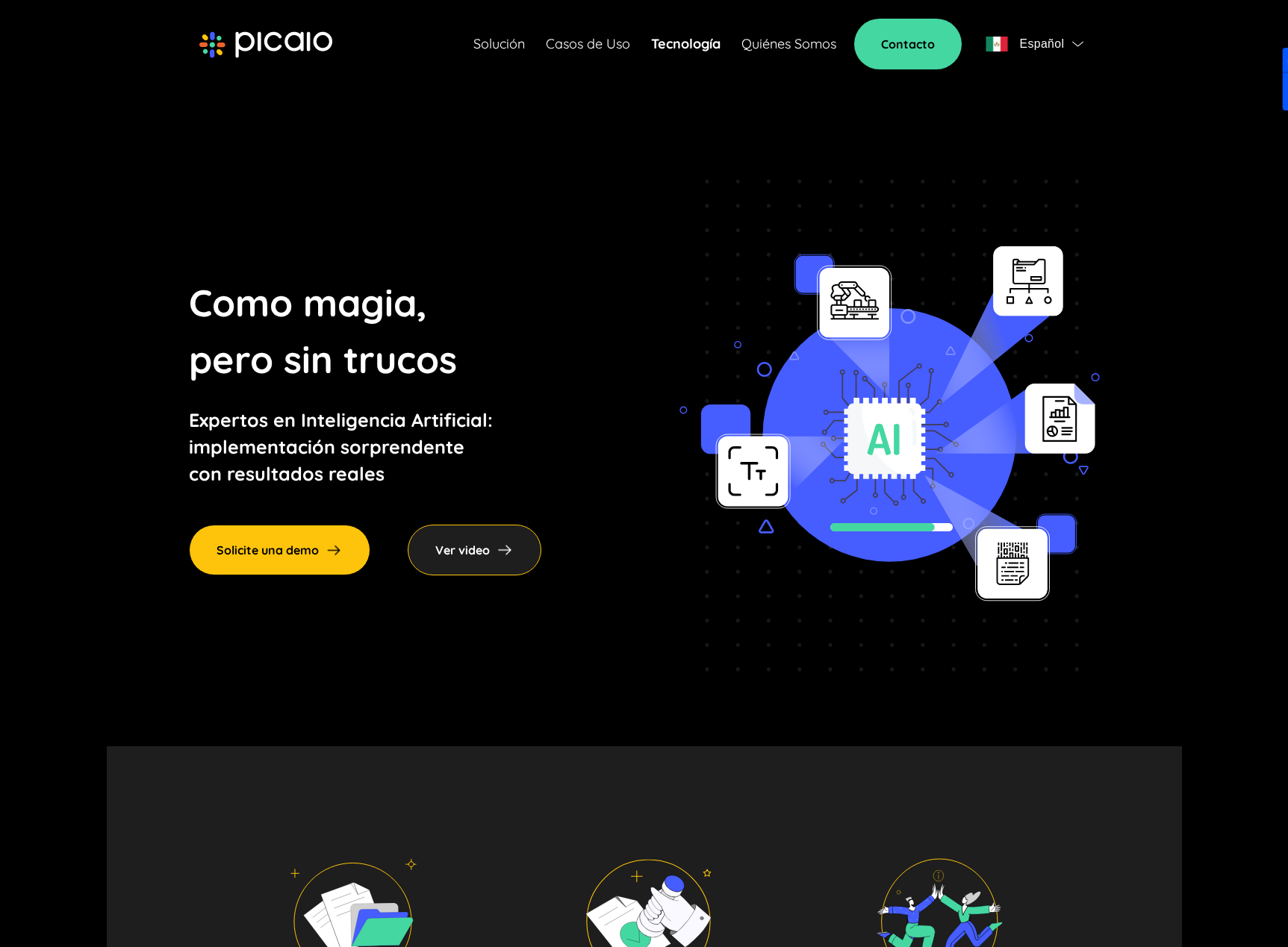
click at [838, 123] on section "Como magia, pero sin trucos Expertos en Inteligencia Artificial: implementación…" at bounding box center [644, 426] width 1075 height 641
click at [489, 44] on link "Solución" at bounding box center [498, 43] width 51 height 21
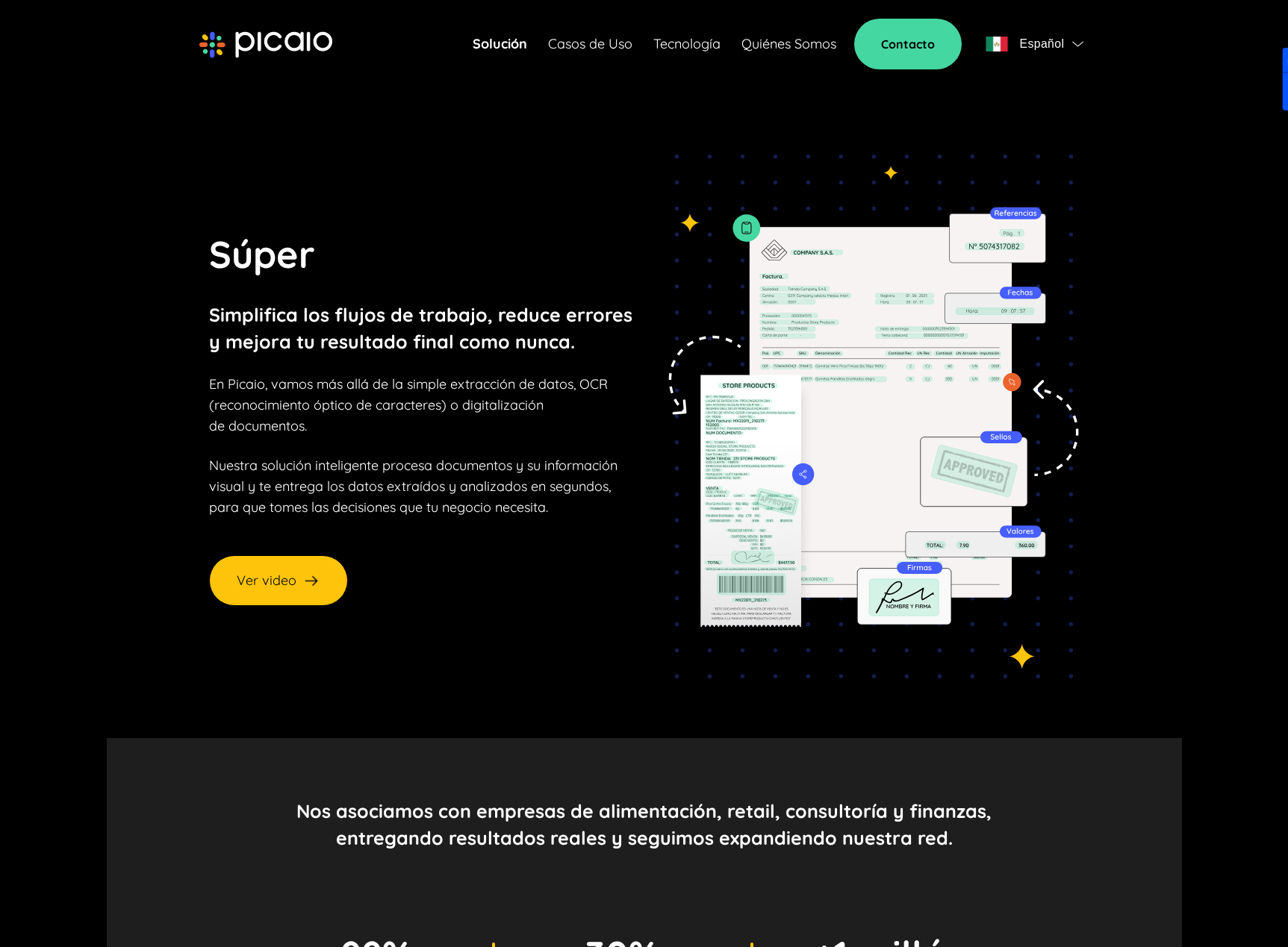
click at [597, 400] on p "En Picaio, vamos más allá de la simple extracción de datos, OCR (reconocimiento…" at bounding box center [408, 405] width 399 height 63
click at [597, 36] on link "Casos de Uso" at bounding box center [590, 43] width 84 height 21
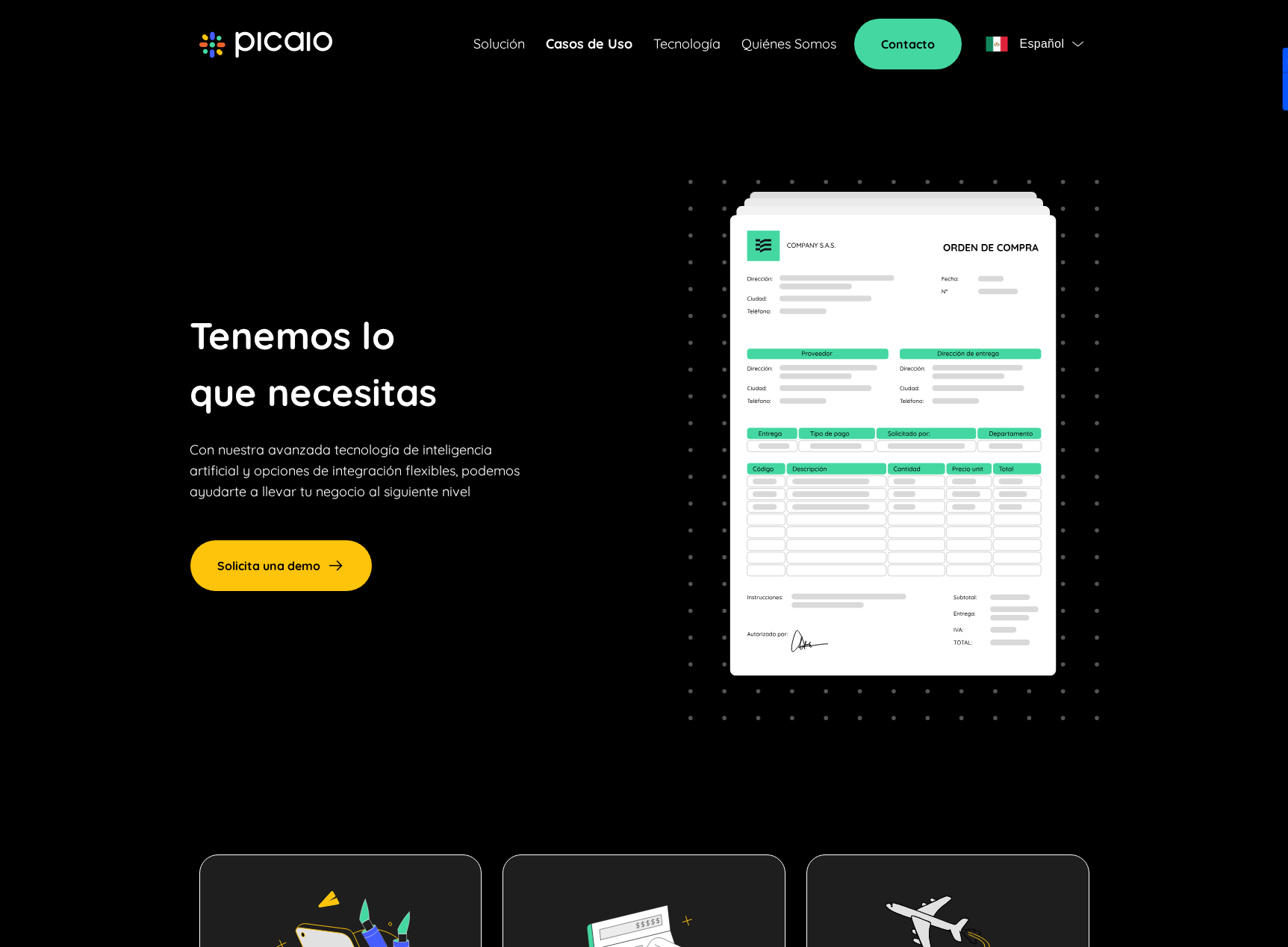
click at [617, 263] on section "Tenemos lo que necesitas Con nuestra avanzada tecnología de inteligencia artifi…" at bounding box center [644, 450] width 1075 height 690
click at [485, 43] on link "Solución" at bounding box center [498, 43] width 51 height 21
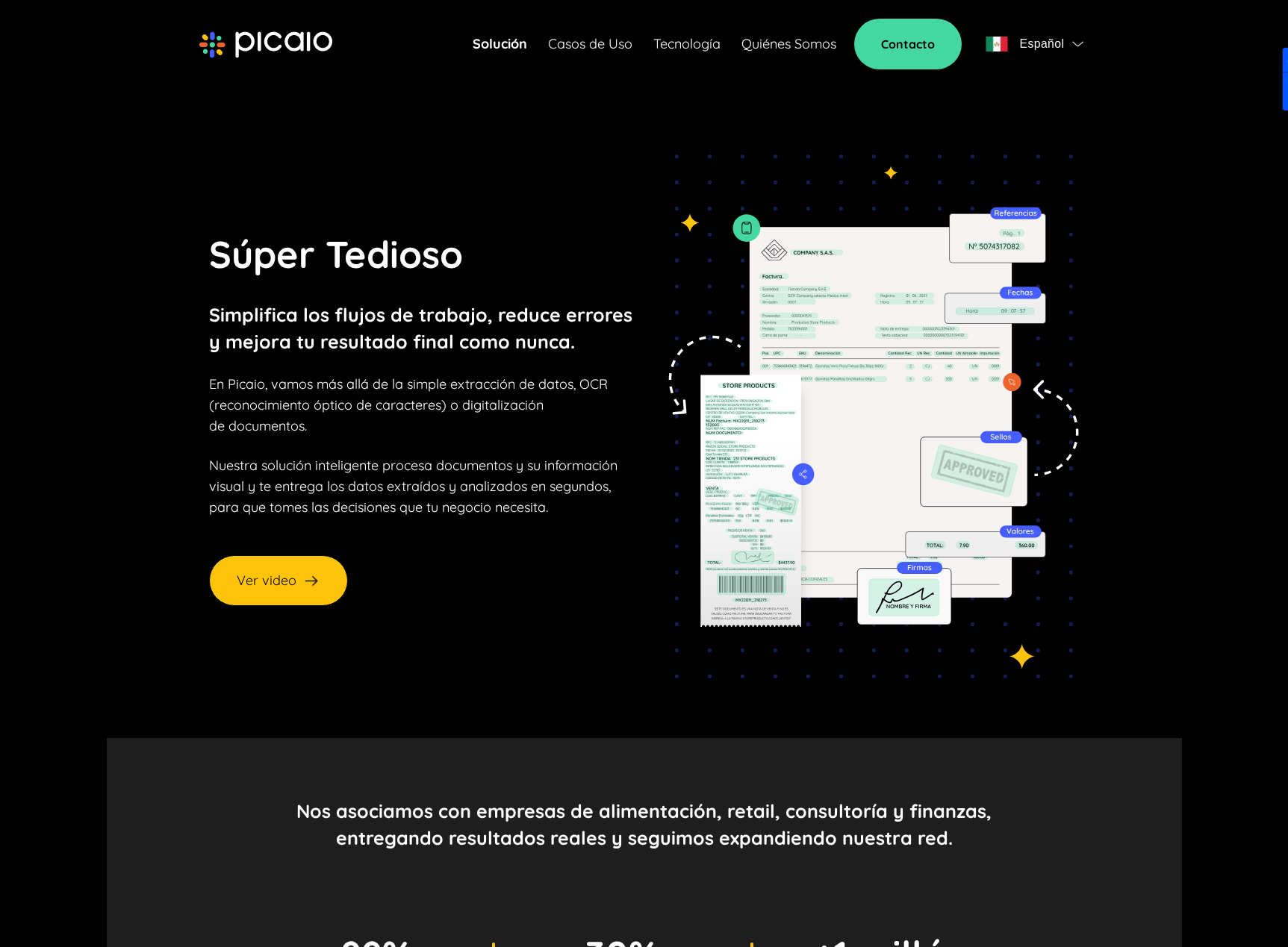
click at [585, 35] on link "Casos de Uso" at bounding box center [590, 43] width 84 height 21
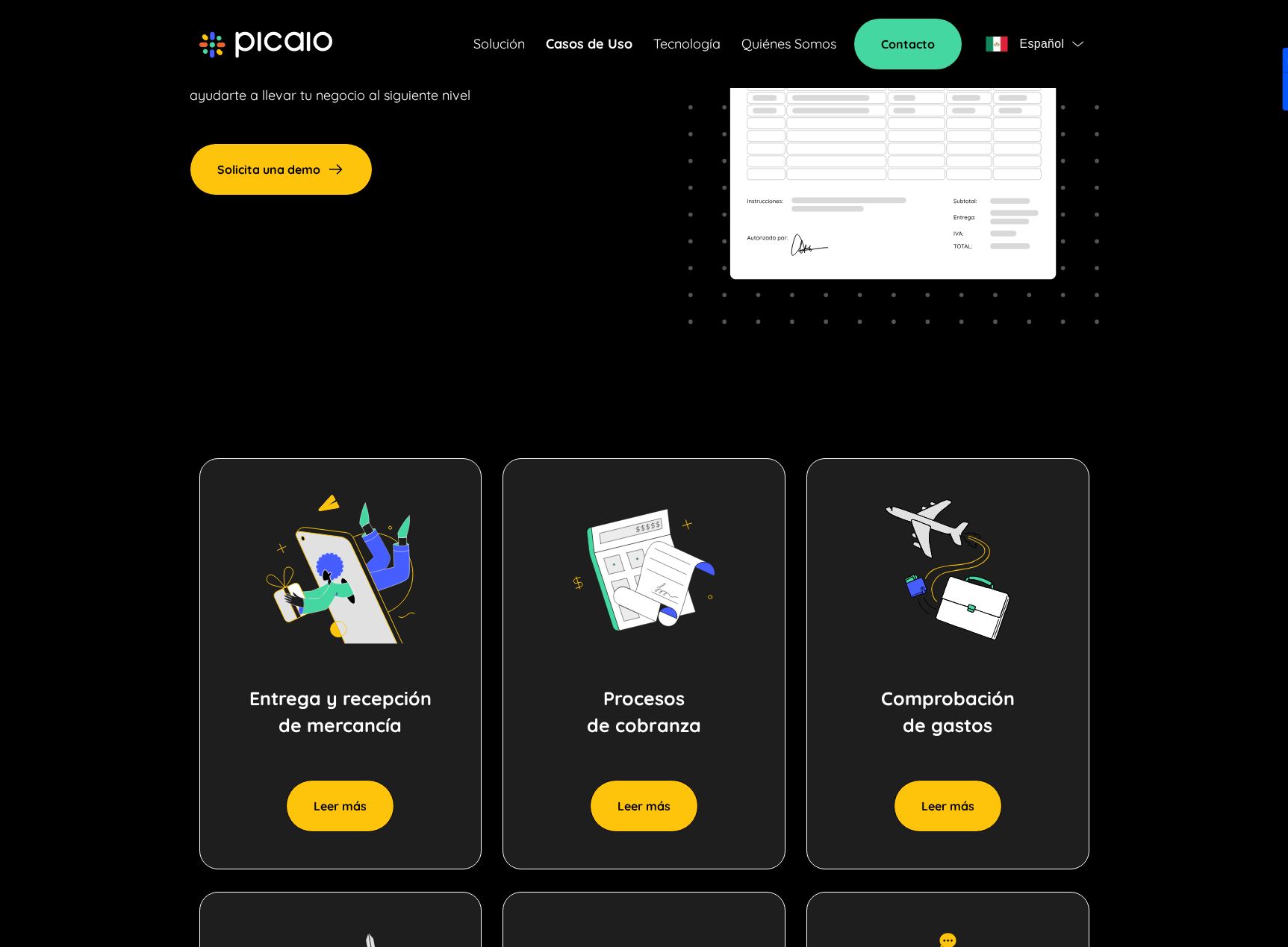
scroll to position [597, 0]
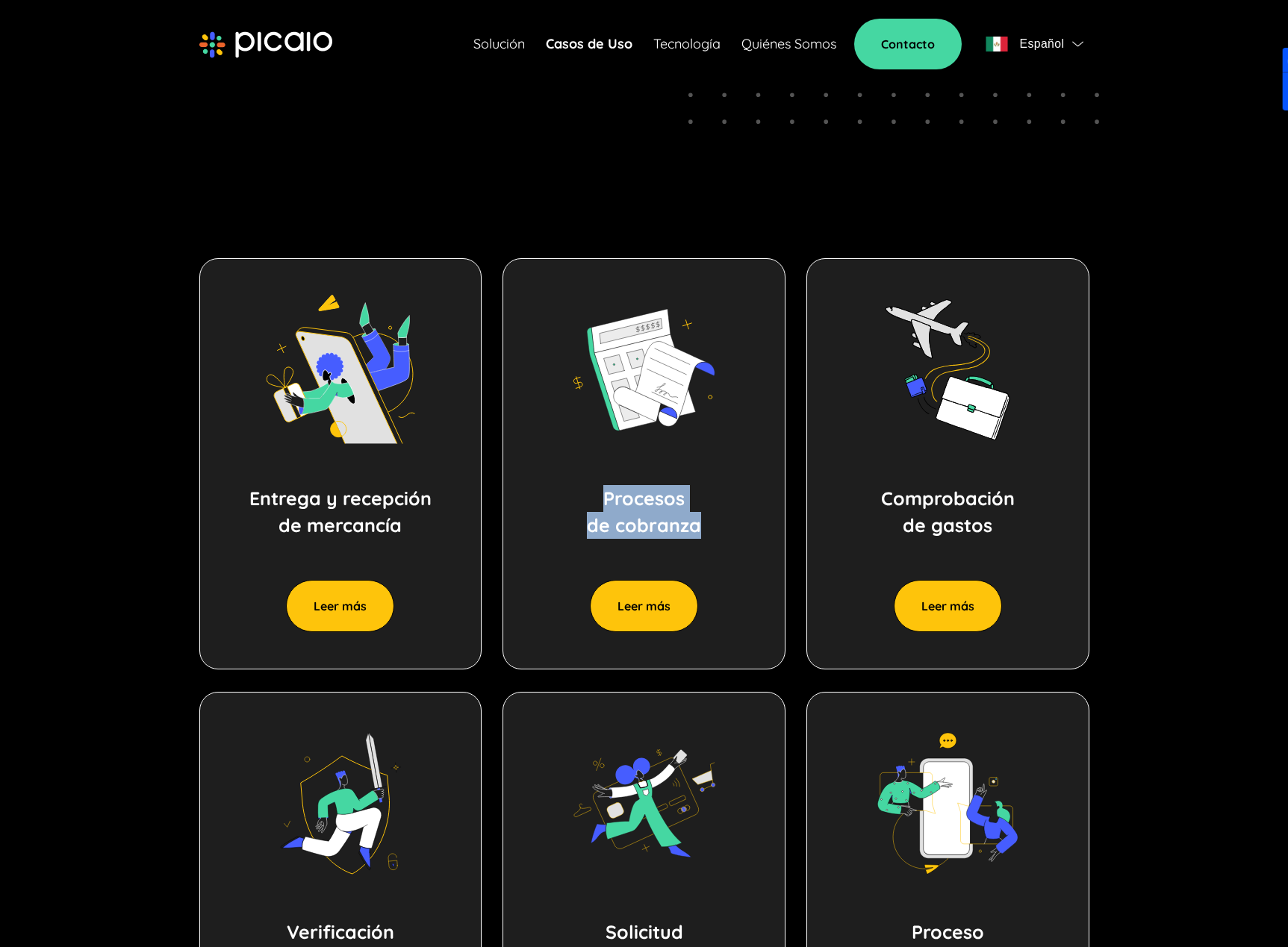
drag, startPoint x: 699, startPoint y: 530, endPoint x: 750, endPoint y: 538, distance: 51.6
click at [749, 538] on div "Procesos de cobranza Leer más" at bounding box center [644, 463] width 283 height 411
click at [929, 532] on p "Comprobación de gastos" at bounding box center [947, 512] width 134 height 54
drag, startPoint x: 881, startPoint y: 489, endPoint x: 1065, endPoint y: 541, distance: 191.2
click at [1065, 541] on div "Comprobación de gastos Leer más" at bounding box center [948, 463] width 283 height 411
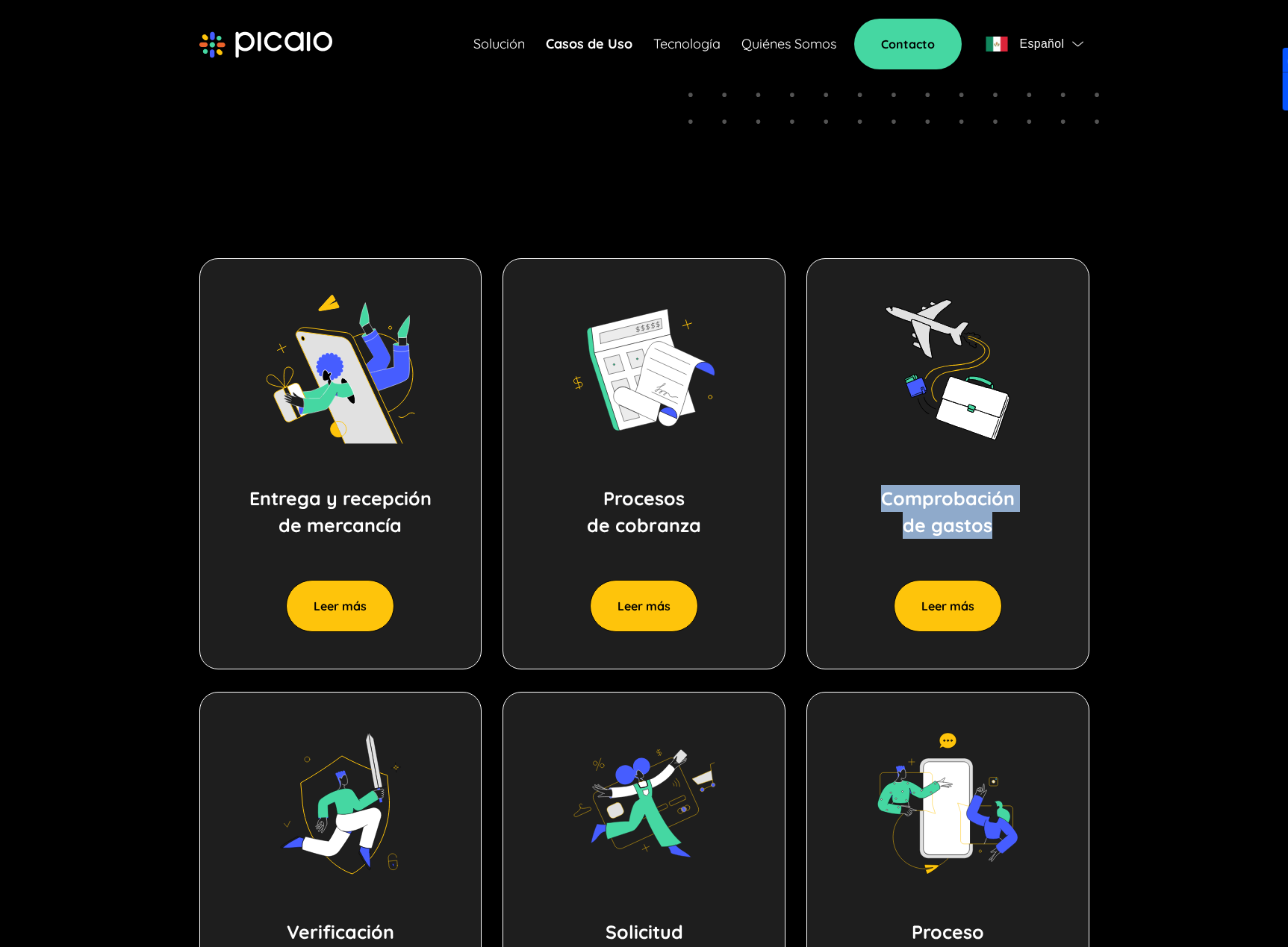
click at [1065, 541] on div "Comprobación de gastos Leer más" at bounding box center [948, 463] width 283 height 411
click at [1164, 551] on section "Entrega y recepción de [PERSON_NAME] más Entrega y recepción de mercancía Compa…" at bounding box center [644, 681] width 1075 height 964
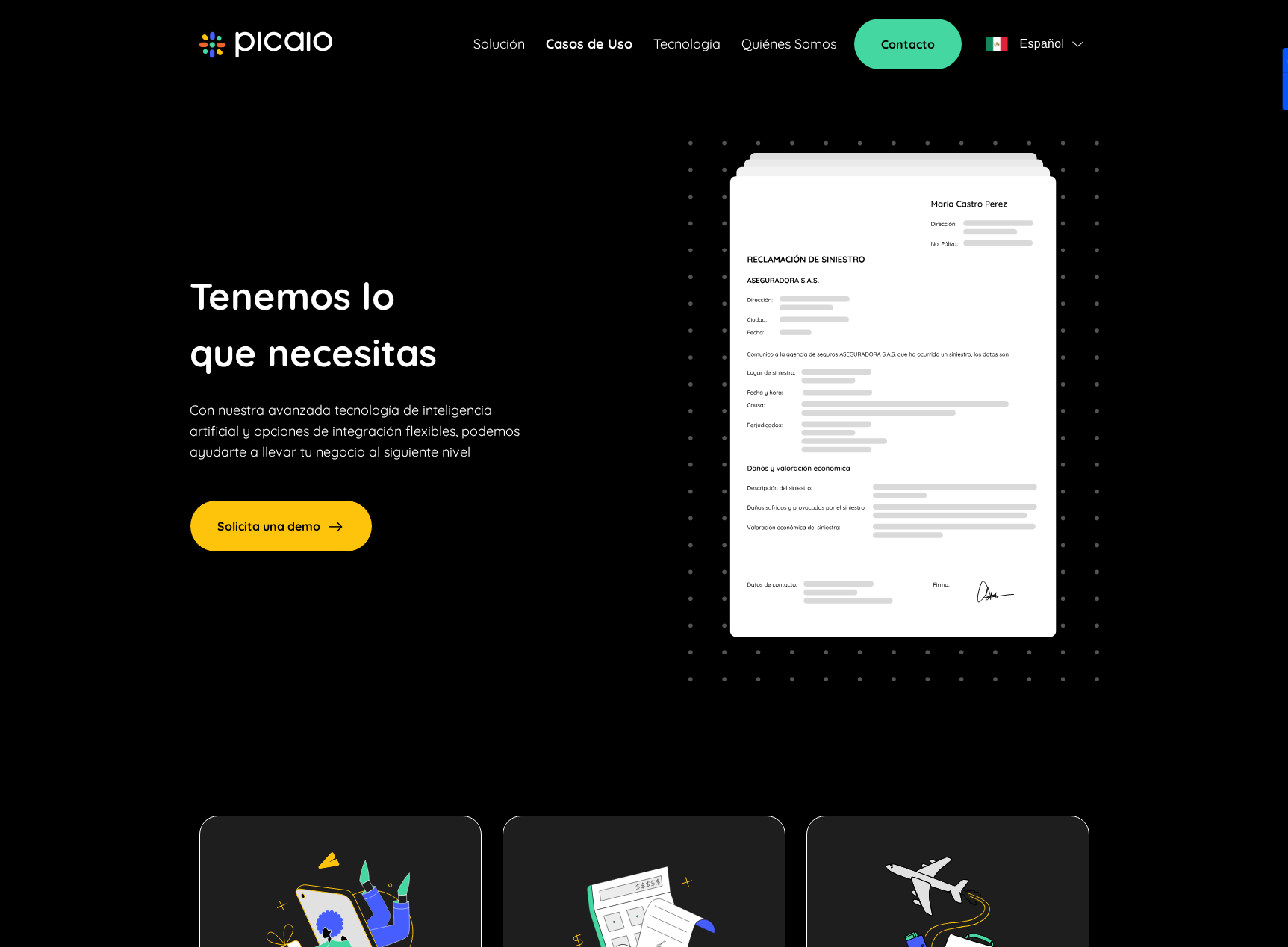
scroll to position [0, 0]
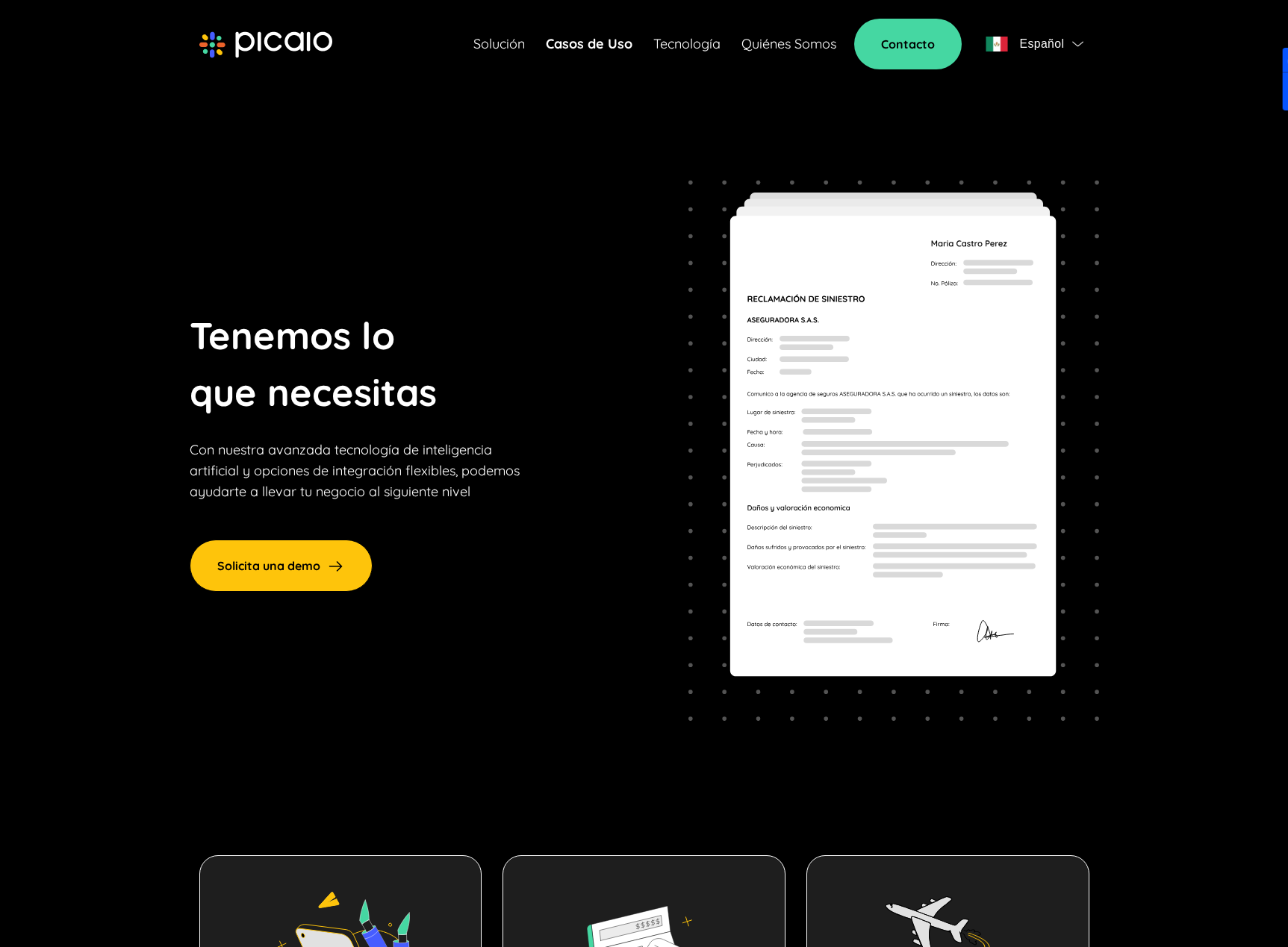
click at [424, 165] on section "Tenemos lo que necesitas Con nuestra avanzada tecnología de inteligencia artifi…" at bounding box center [644, 450] width 1075 height 691
